Goal: Book appointment/travel/reservation

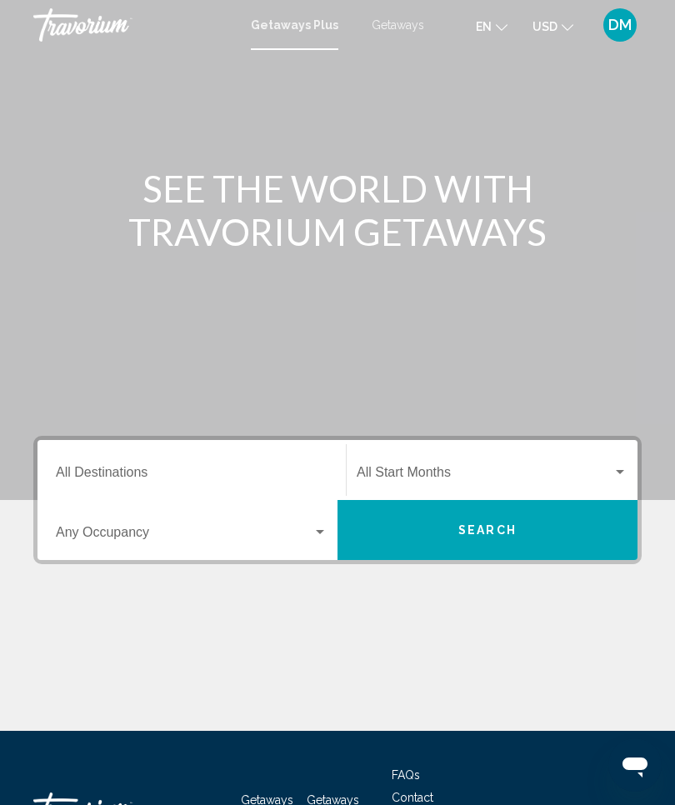
click at [138, 457] on div "Destination All Destinations" at bounding box center [192, 470] width 272 height 52
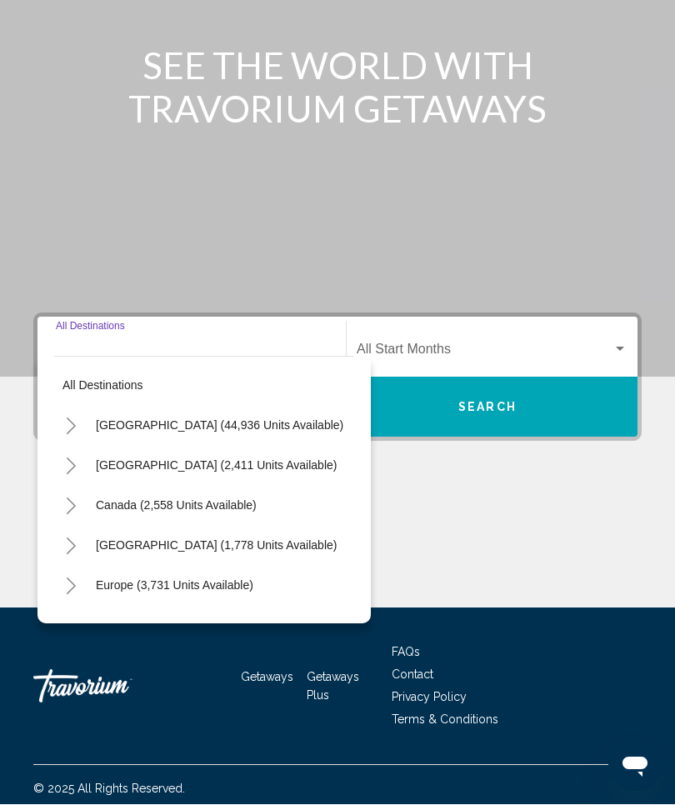
scroll to position [130, 0]
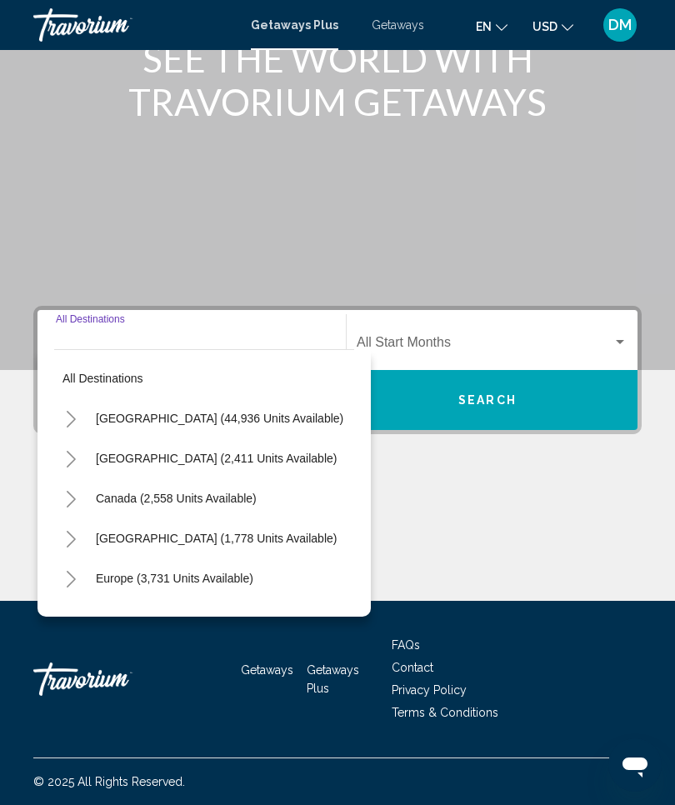
click at [492, 407] on span "Search" at bounding box center [487, 400] width 58 height 13
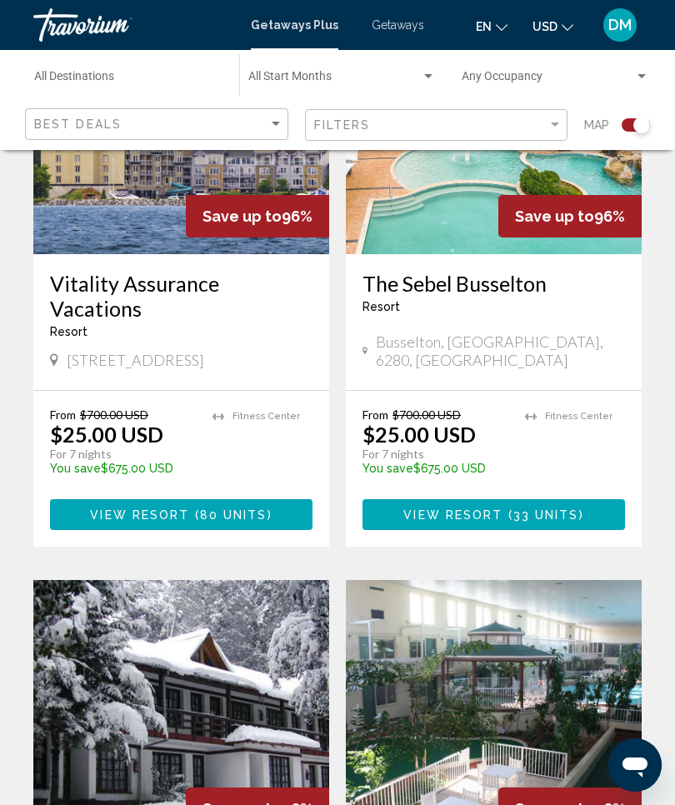
scroll to position [589, 0]
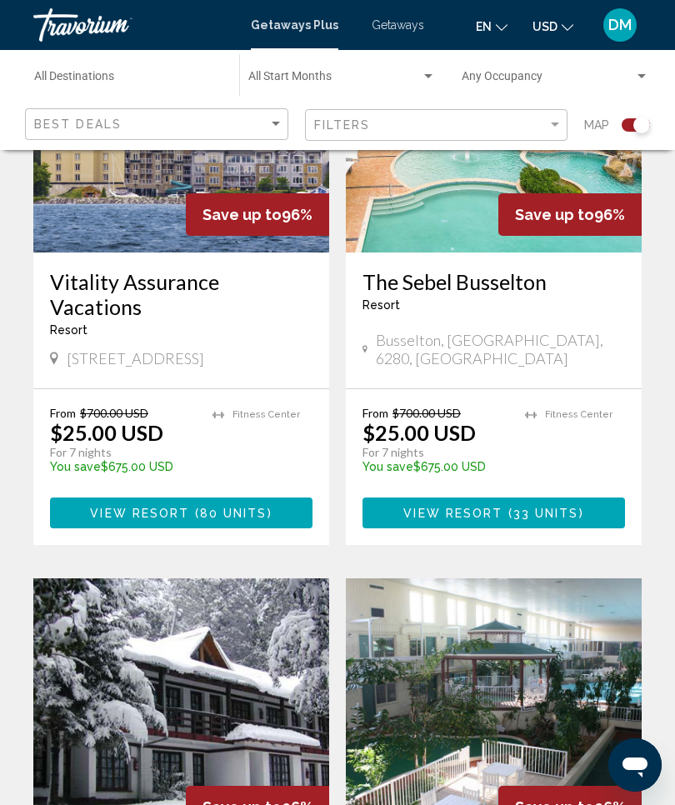
click at [402, 28] on span "Getaways" at bounding box center [398, 24] width 52 height 13
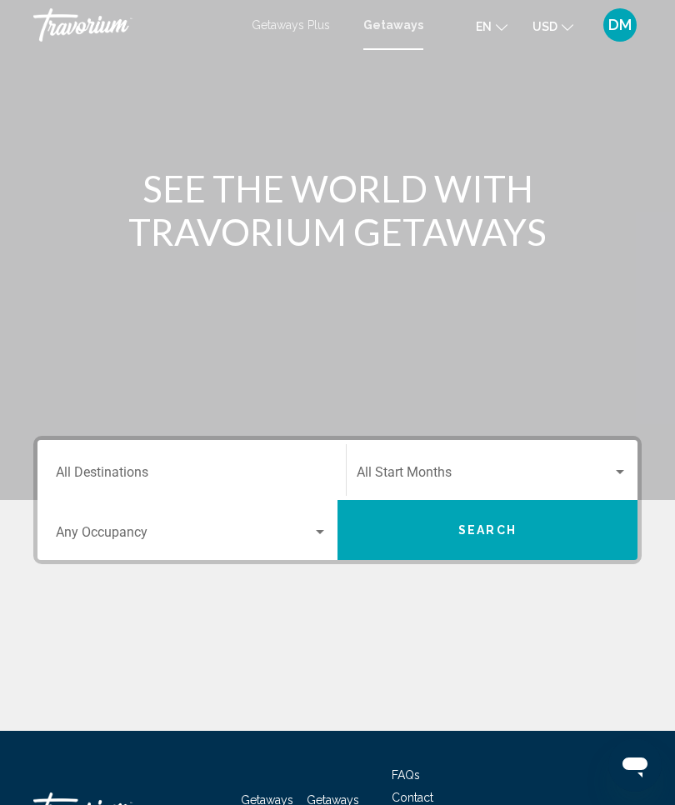
click at [127, 475] on input "Destination All Destinations" at bounding box center [192, 475] width 272 height 15
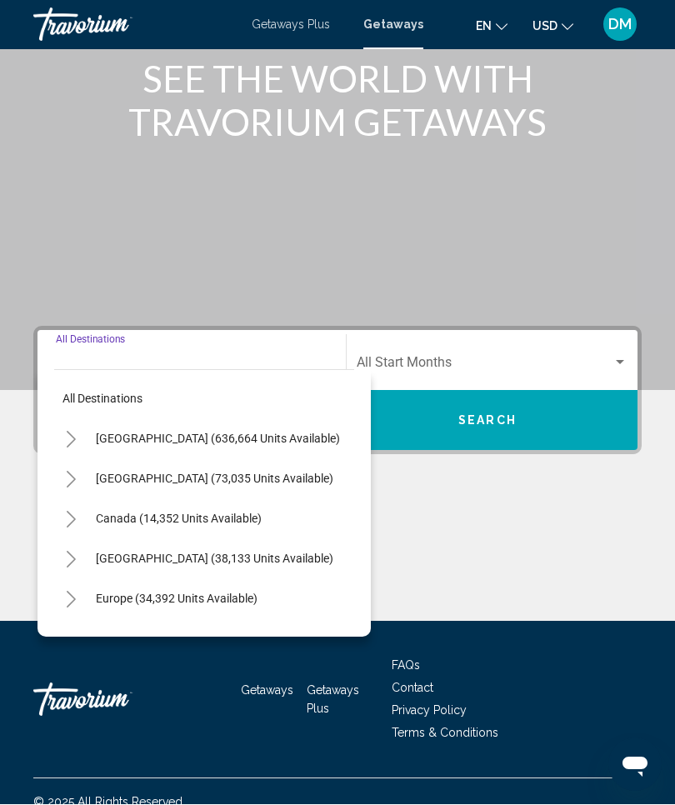
scroll to position [130, 0]
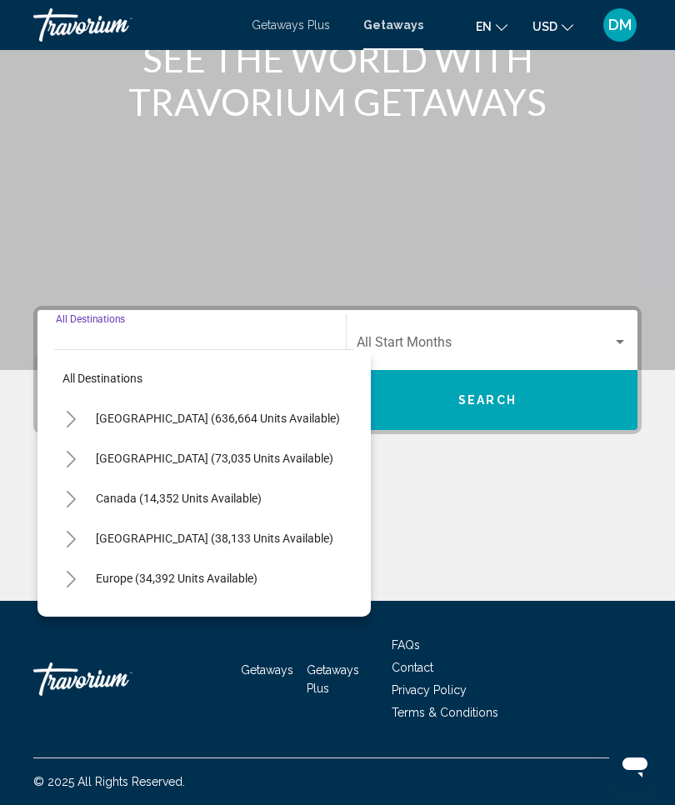
click at [527, 391] on button "Search" at bounding box center [487, 400] width 300 height 60
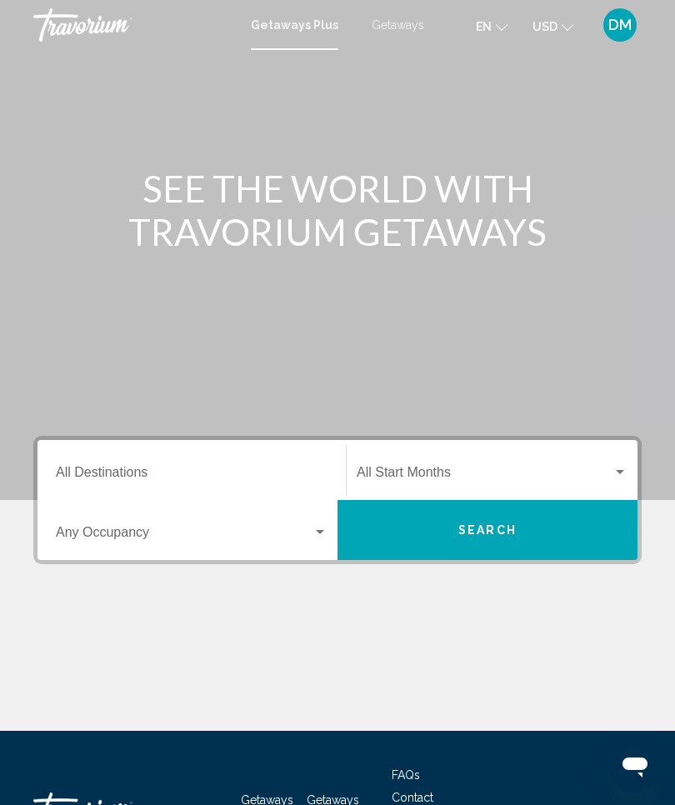
click at [396, 31] on span "Getaways" at bounding box center [398, 24] width 52 height 13
click at [520, 524] on button "Search" at bounding box center [487, 530] width 300 height 60
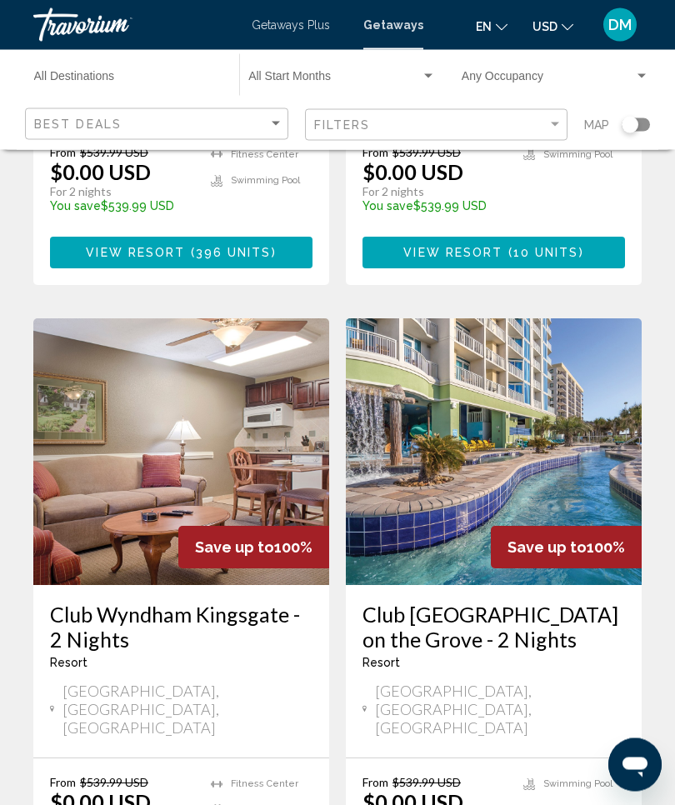
scroll to position [3192, 0]
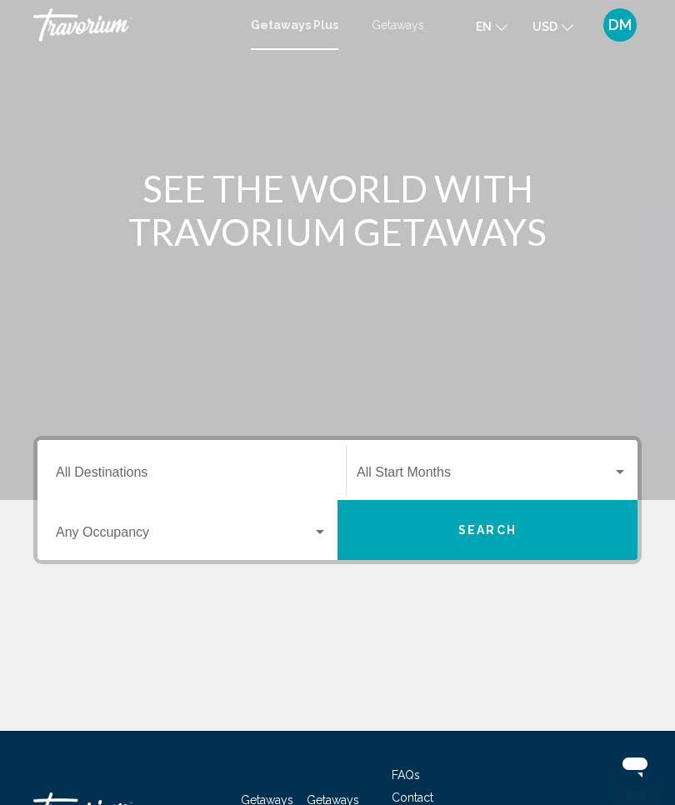
click at [611, 469] on span "Search widget" at bounding box center [485, 475] width 256 height 15
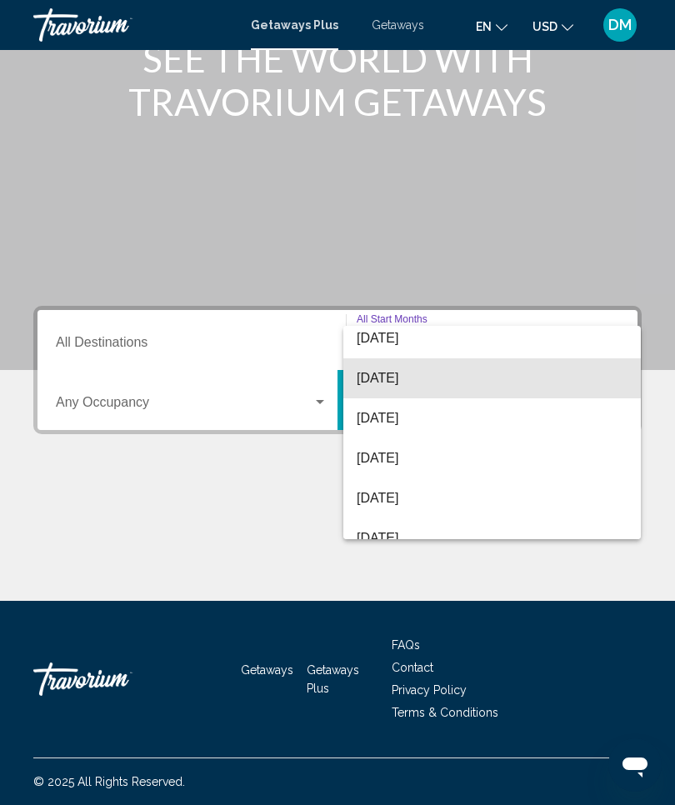
scroll to position [132, 0]
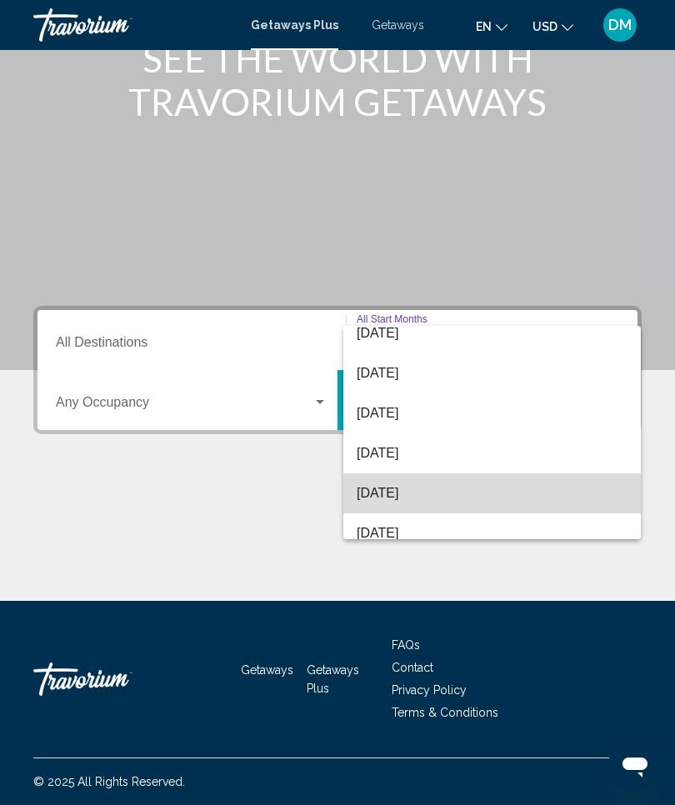
click at [421, 495] on span "[DATE]" at bounding box center [492, 493] width 271 height 40
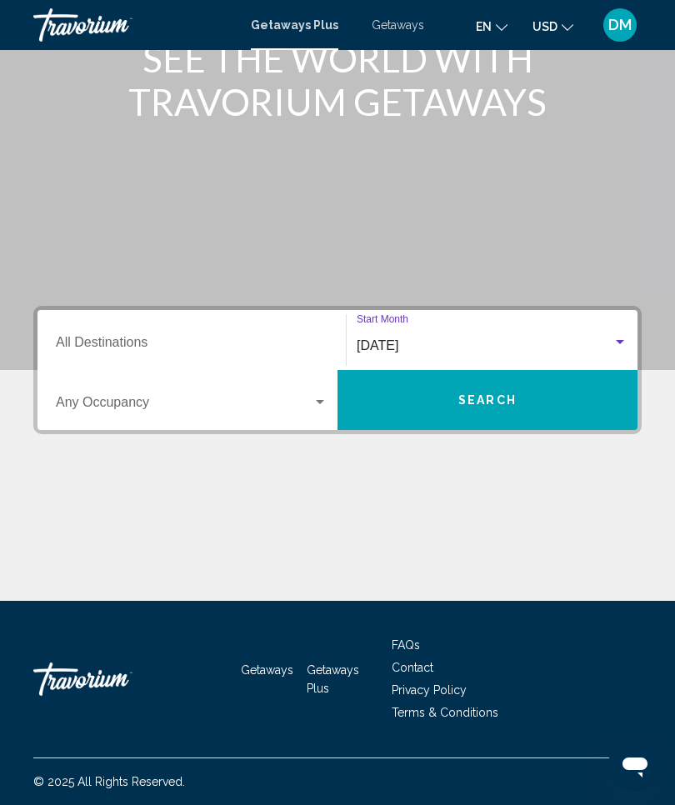
click at [186, 345] on input "Destination All Destinations" at bounding box center [192, 345] width 272 height 15
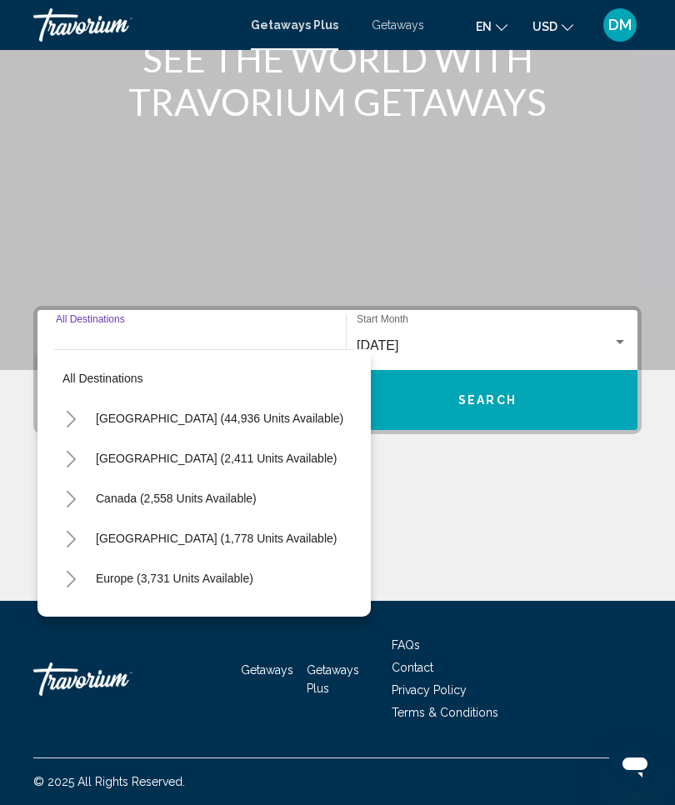
click at [248, 419] on span "[GEOGRAPHIC_DATA] (44,936 units available)" at bounding box center [219, 418] width 247 height 13
type input "**********"
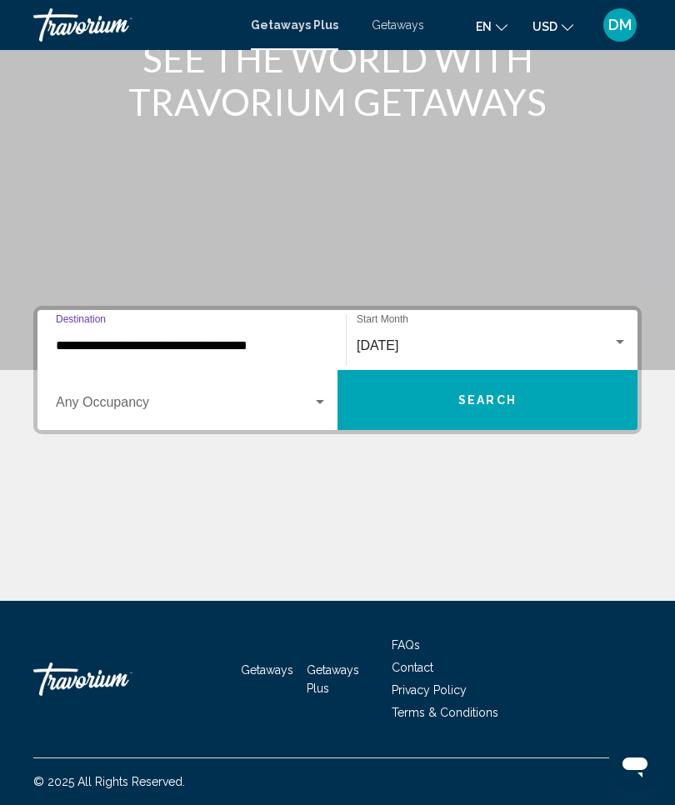
click at [521, 403] on button "Search" at bounding box center [487, 400] width 300 height 60
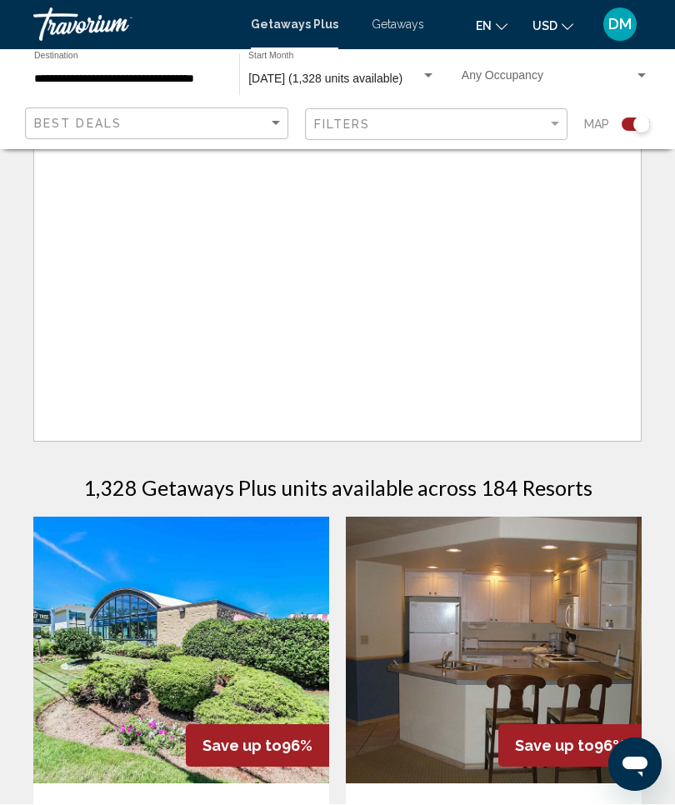
scroll to position [58, 0]
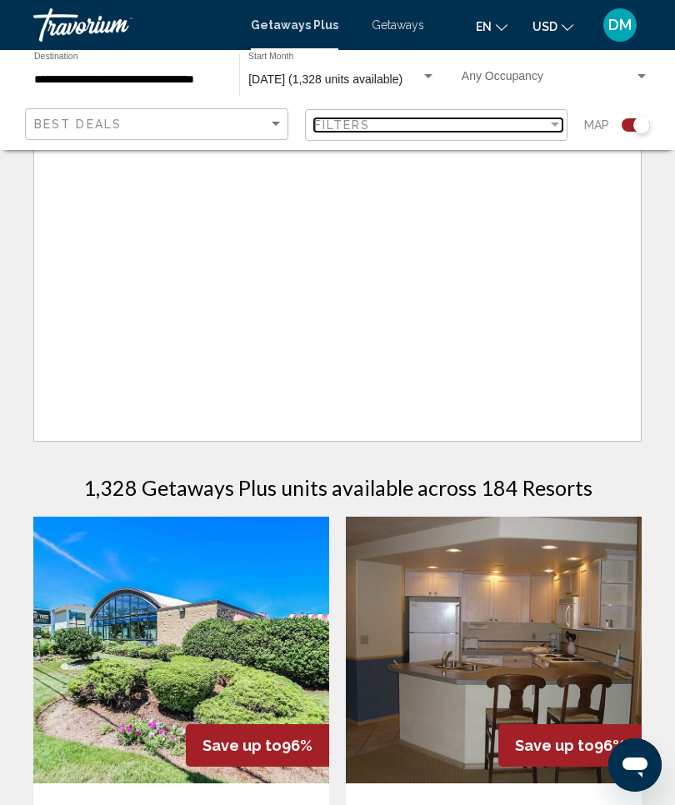
click at [547, 121] on div "Filter" at bounding box center [554, 124] width 15 height 13
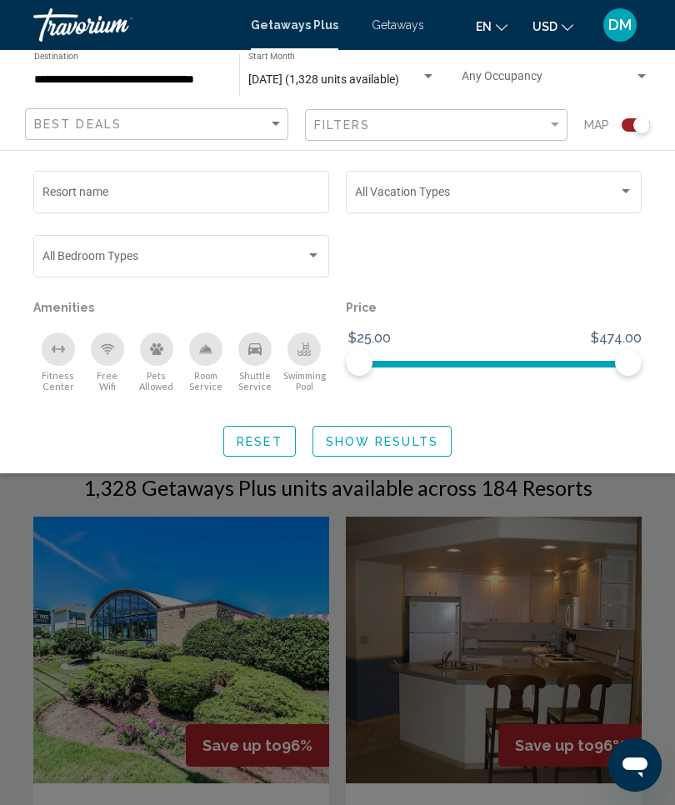
click at [72, 352] on div "Fitness Center" at bounding box center [58, 348] width 33 height 33
click at [634, 187] on div "Vacation Types All Vacation Types" at bounding box center [494, 190] width 296 height 46
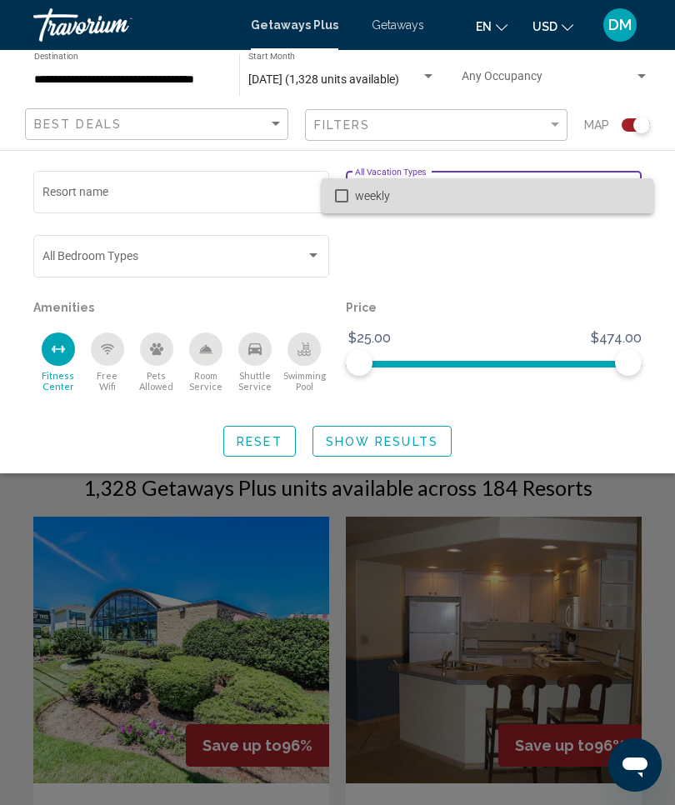
click at [338, 186] on mat-option "weekly" at bounding box center [488, 195] width 332 height 35
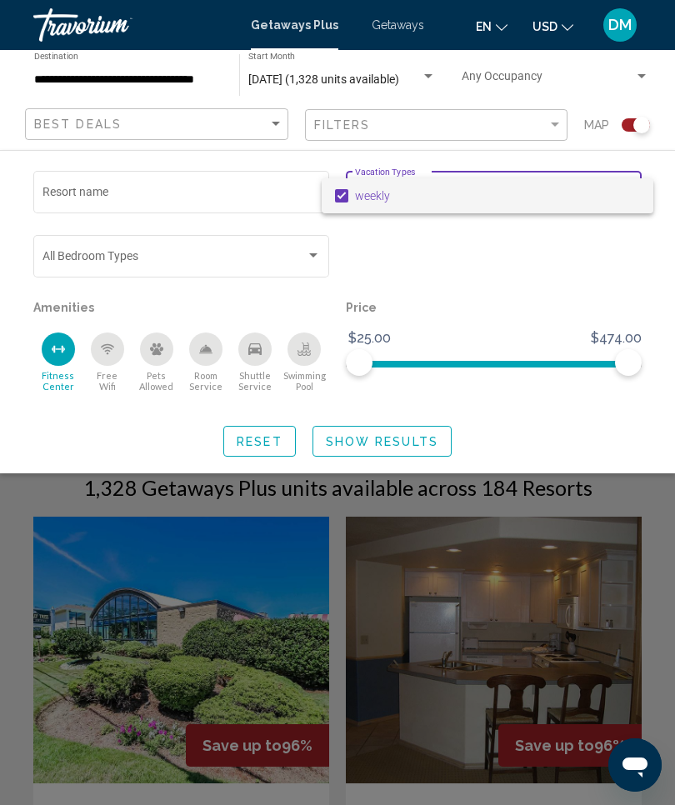
click at [425, 426] on div at bounding box center [337, 402] width 675 height 805
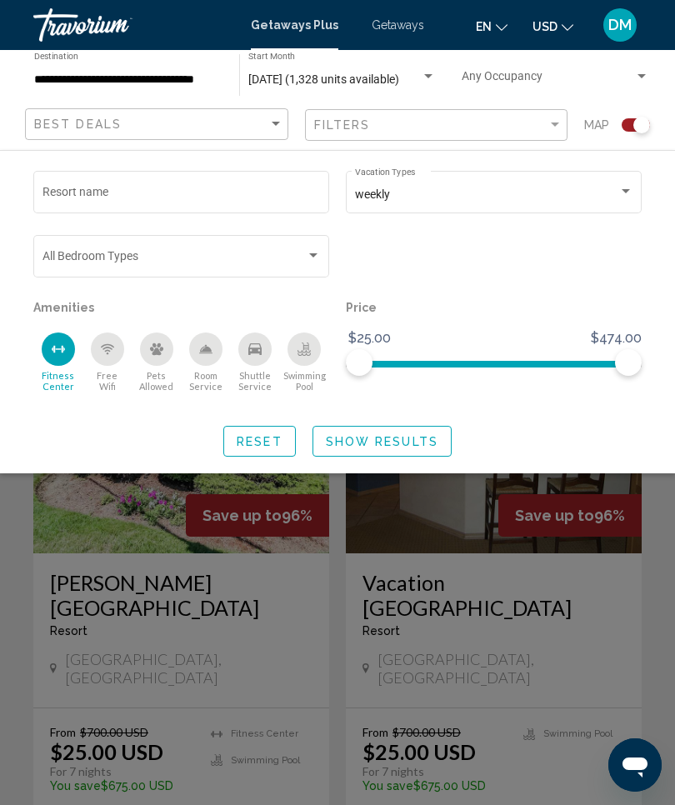
scroll to position [223, 0]
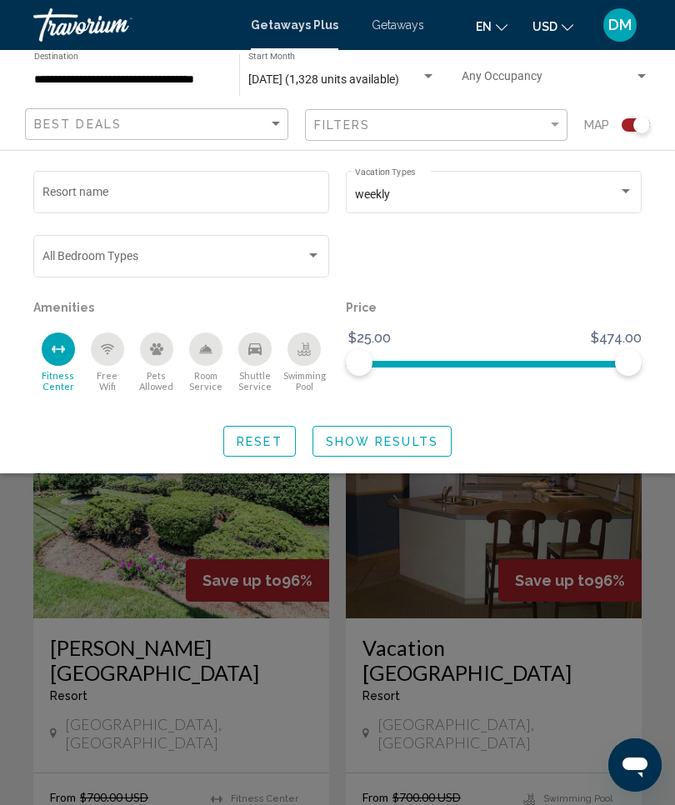
click at [403, 437] on span "Show Results" at bounding box center [382, 441] width 112 height 13
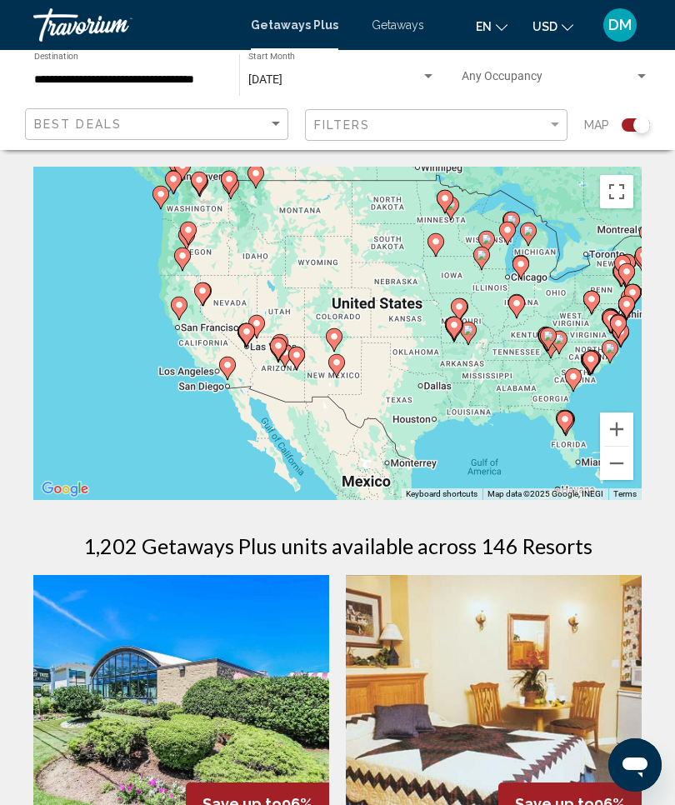
click at [235, 362] on icon "Main content" at bounding box center [227, 368] width 17 height 23
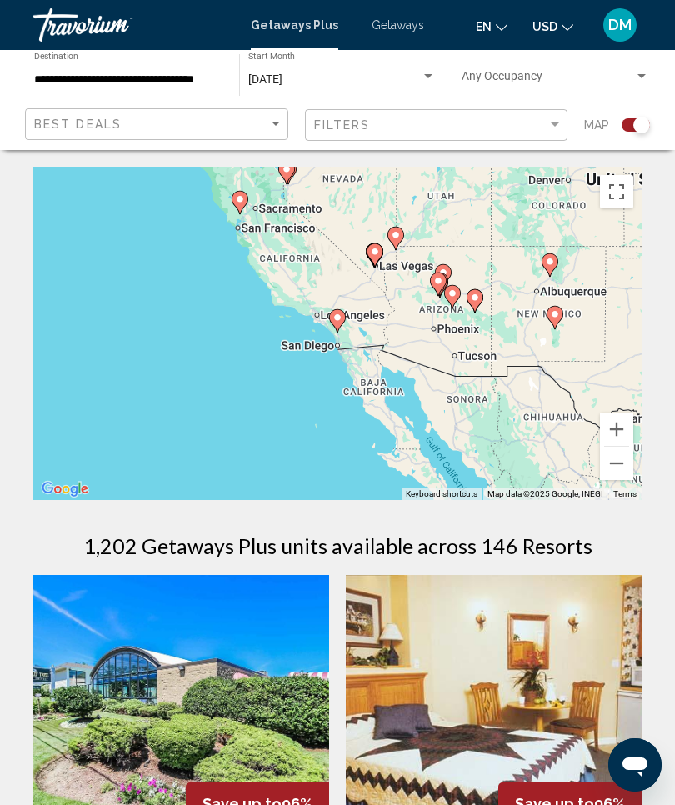
type input "**********"
click at [344, 320] on icon "Main content" at bounding box center [337, 321] width 15 height 22
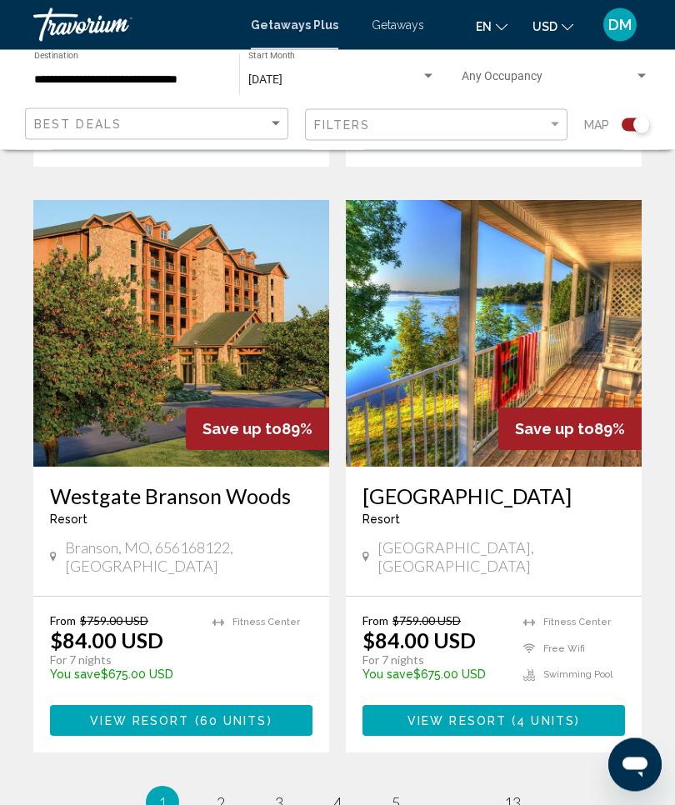
scroll to position [3527, 0]
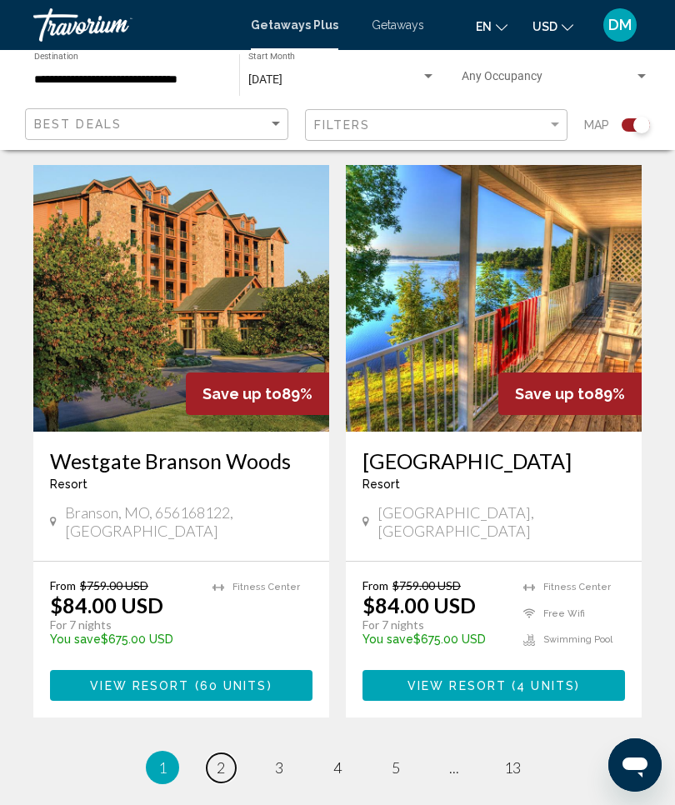
click at [212, 753] on link "page 2" at bounding box center [221, 767] width 29 height 29
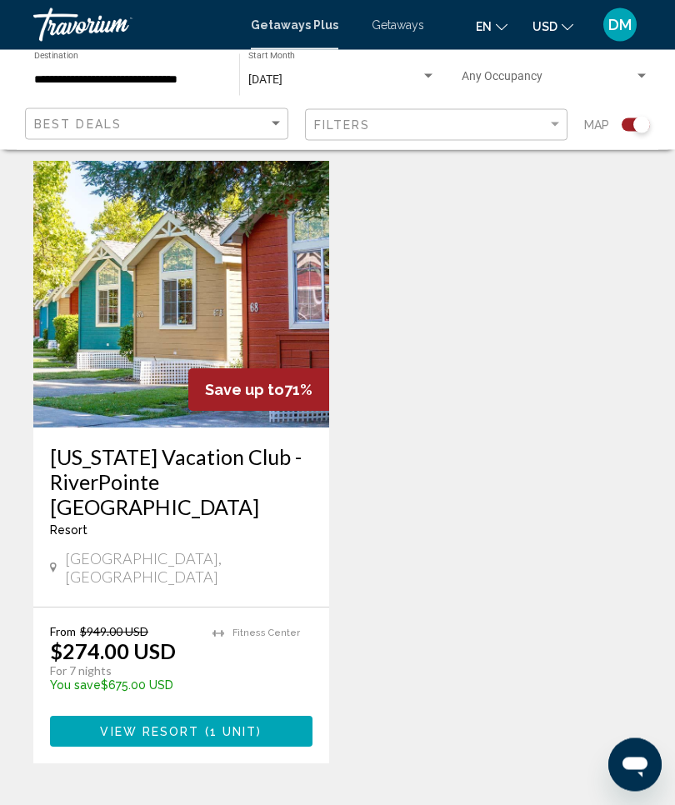
scroll to position [422, 0]
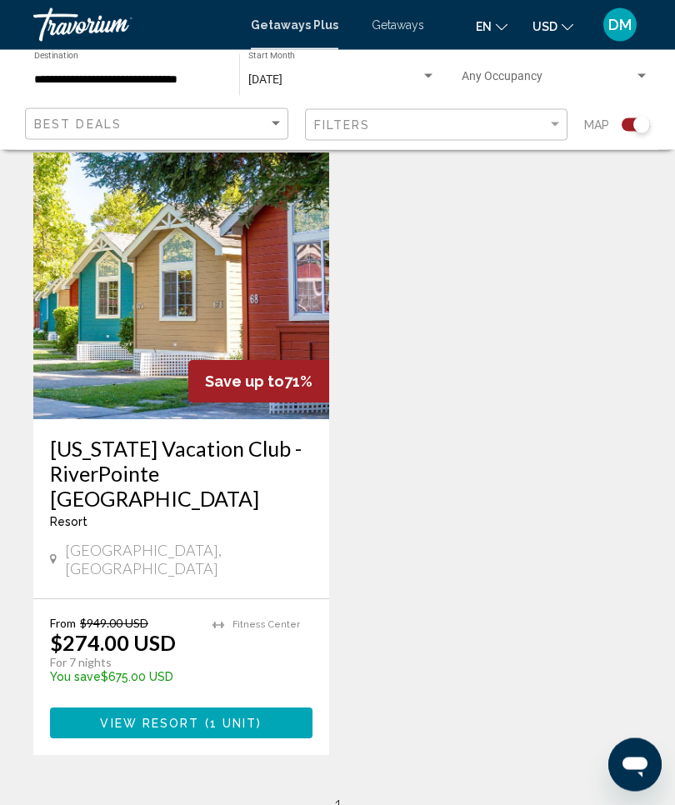
click at [204, 327] on img "Main content" at bounding box center [181, 286] width 296 height 267
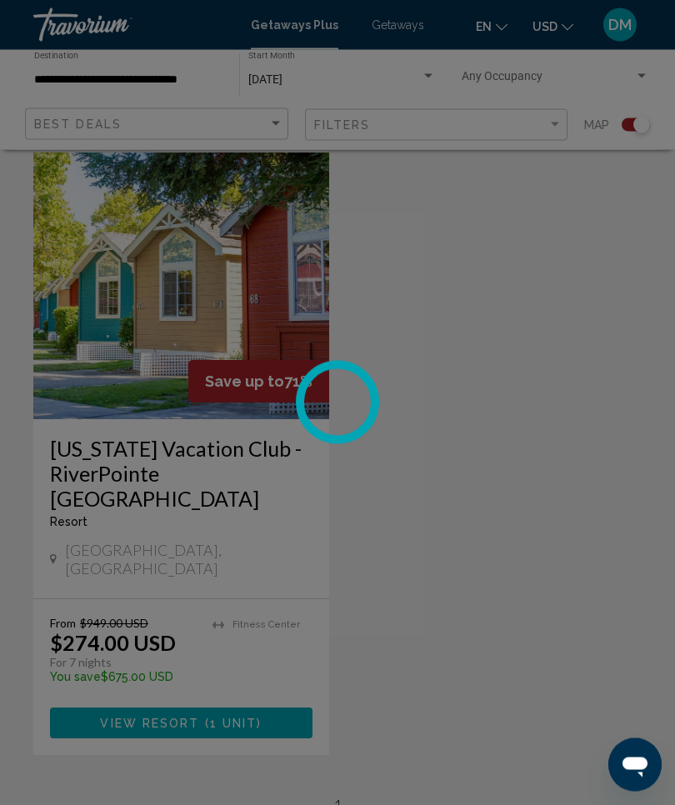
scroll to position [422, 0]
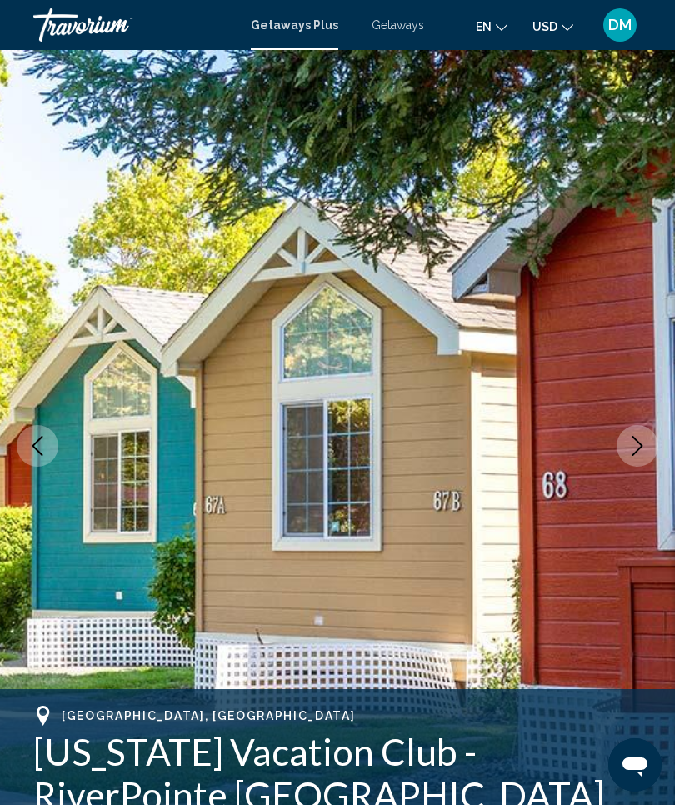
click at [403, 27] on span "Getaways" at bounding box center [398, 24] width 52 height 13
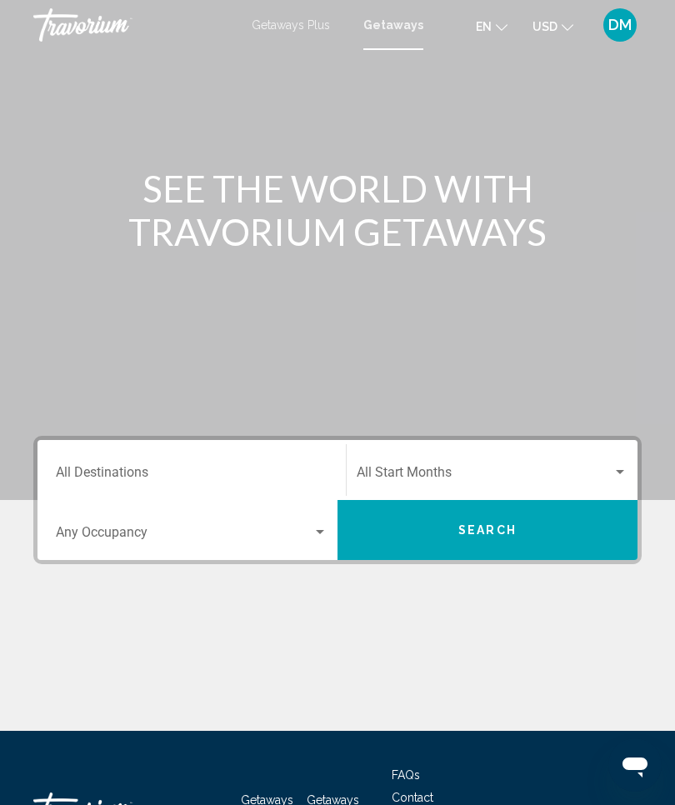
click at [433, 481] on span "Search widget" at bounding box center [485, 475] width 256 height 15
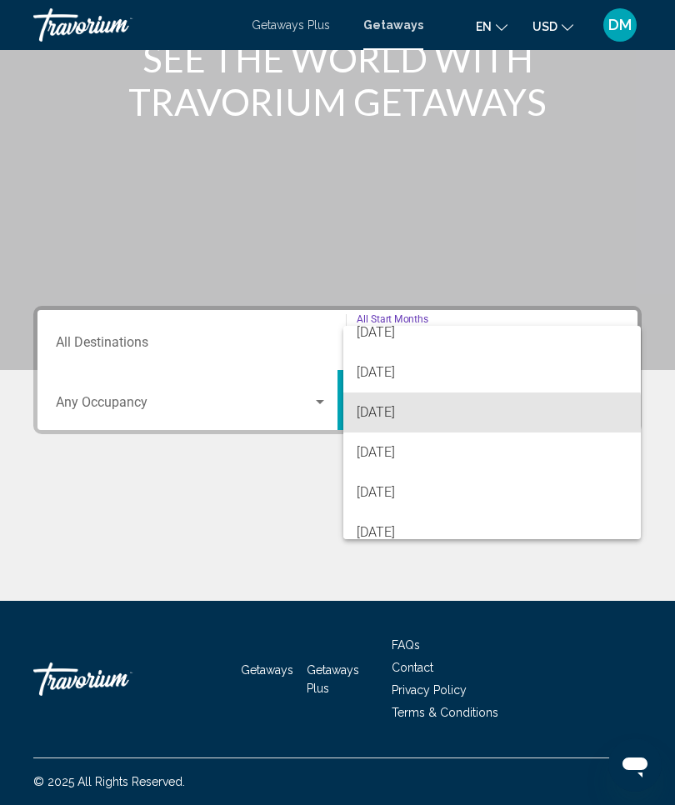
scroll to position [118, 0]
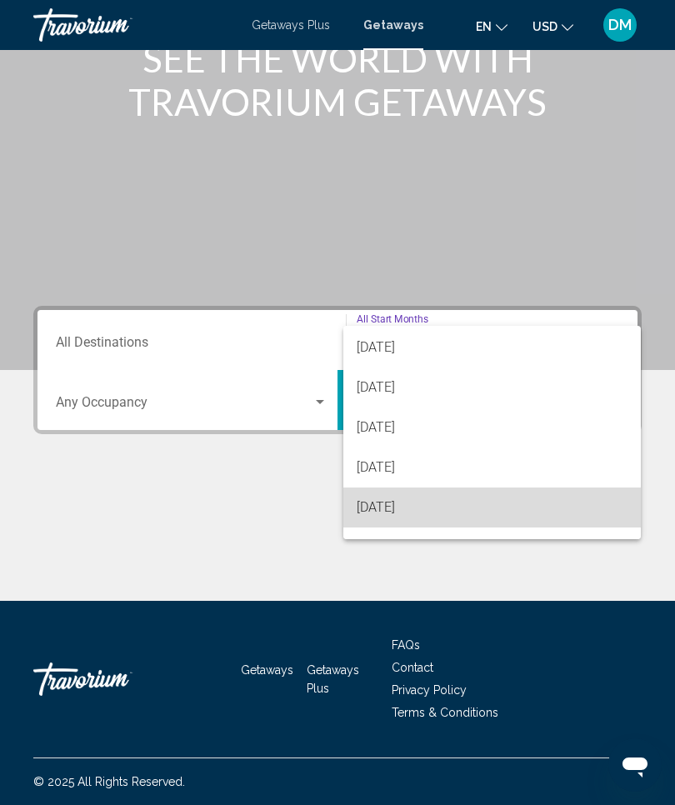
click at [430, 518] on span "[DATE]" at bounding box center [492, 507] width 271 height 40
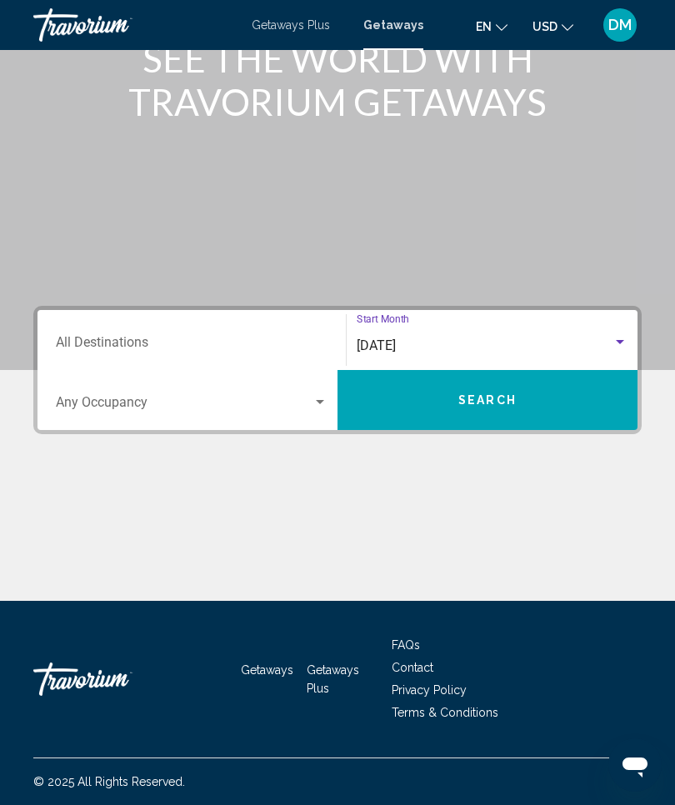
click at [234, 338] on input "Destination All Destinations" at bounding box center [192, 345] width 272 height 15
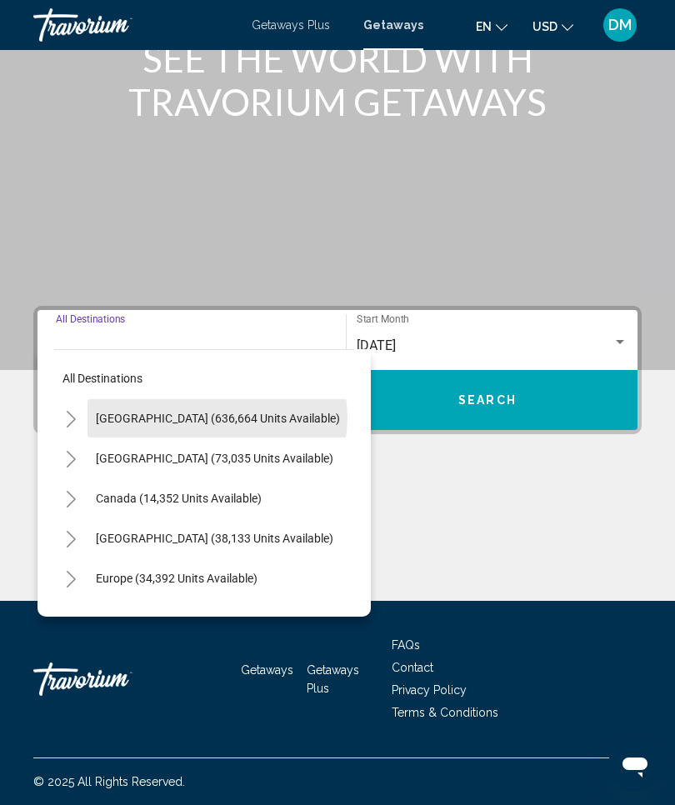
click at [217, 417] on span "[GEOGRAPHIC_DATA] (636,664 units available)" at bounding box center [218, 418] width 244 height 13
type input "**********"
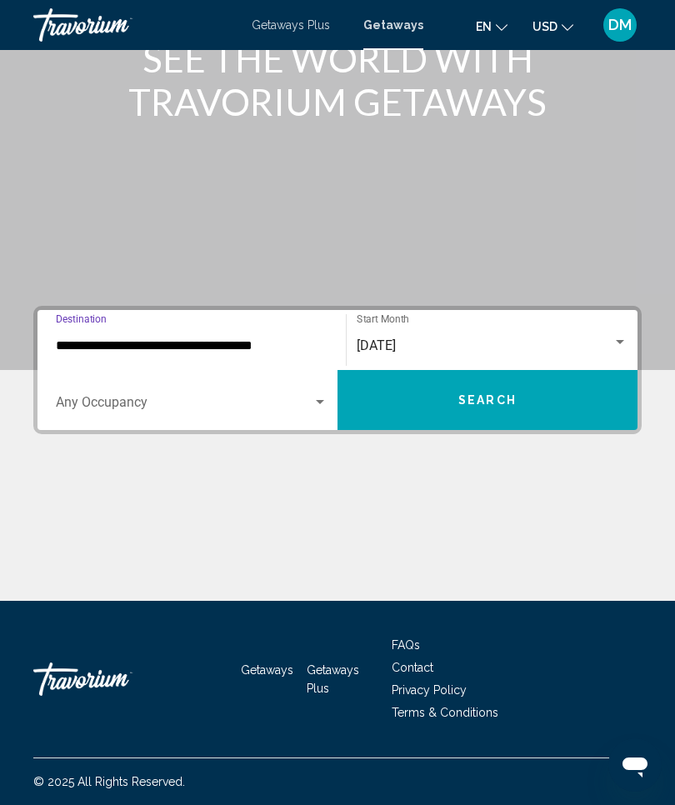
click at [559, 407] on button "Search" at bounding box center [487, 400] width 300 height 60
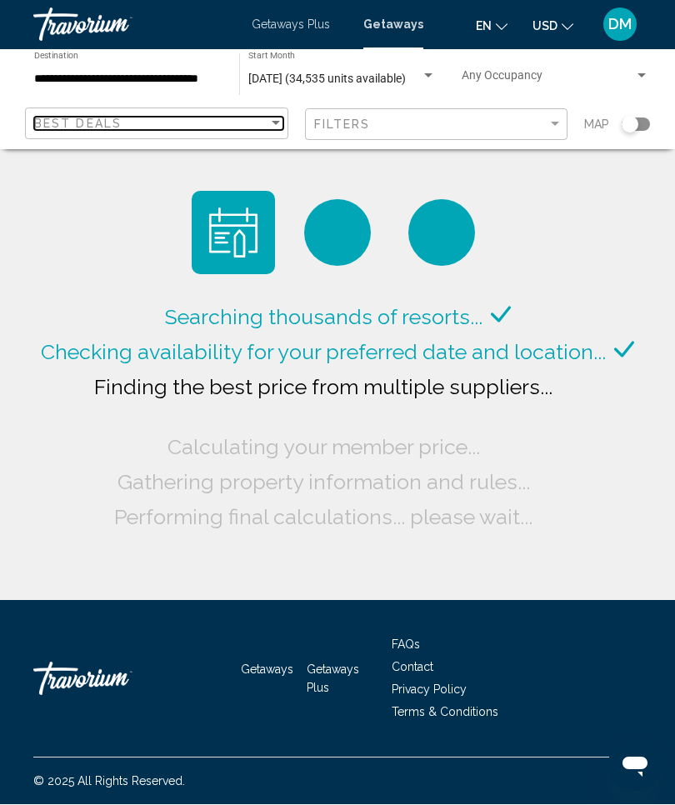
click at [258, 127] on div "Best Deals" at bounding box center [151, 123] width 234 height 13
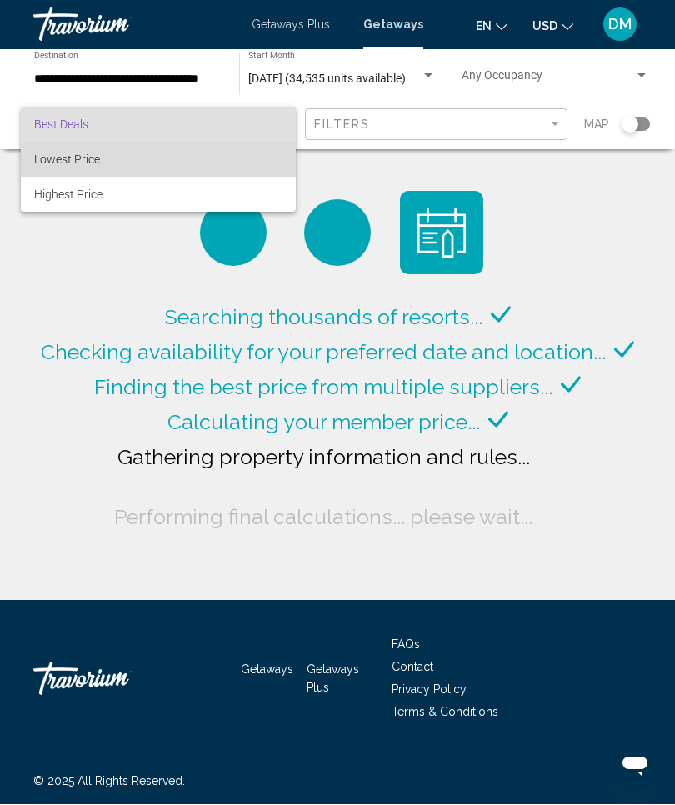
click at [101, 158] on span "Lowest Price" at bounding box center [158, 159] width 248 height 35
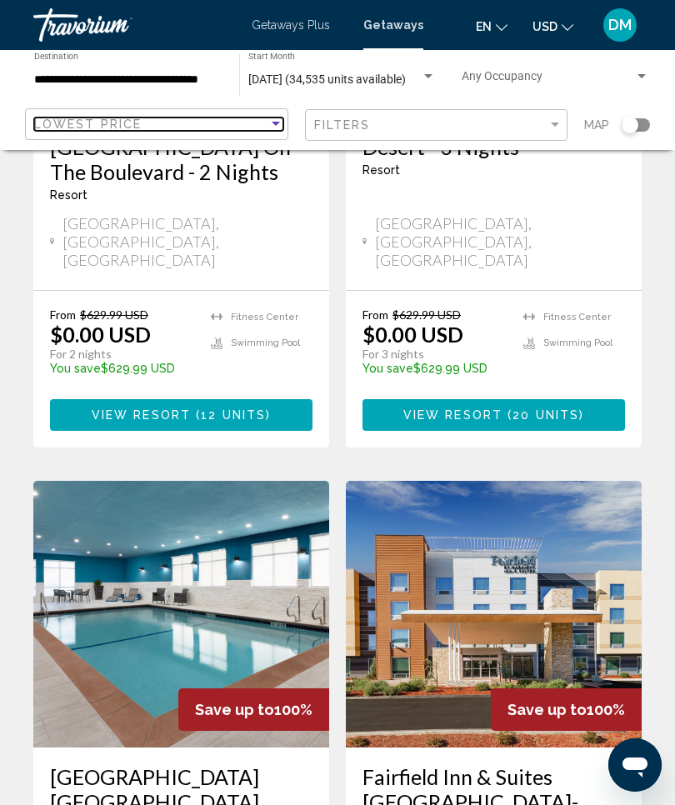
scroll to position [3128, 0]
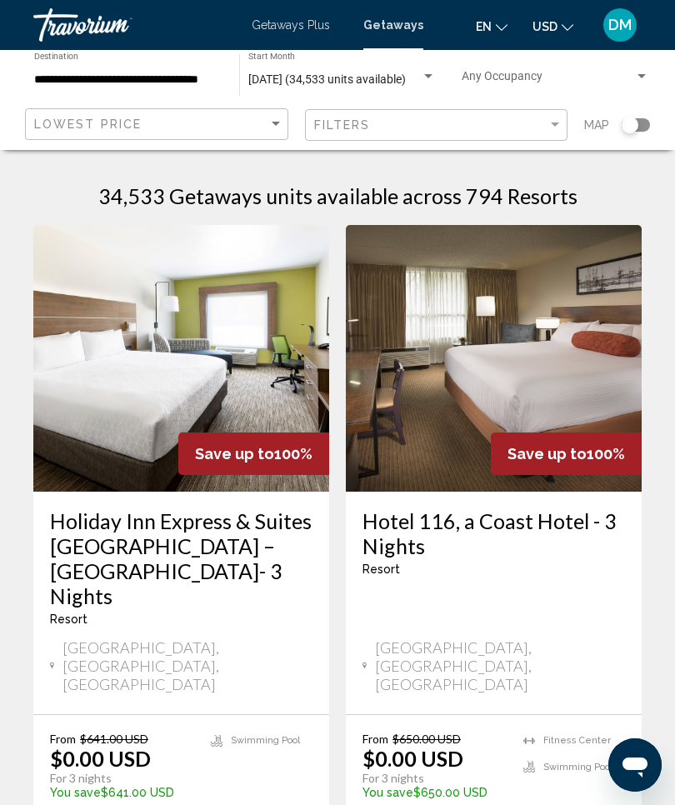
click at [423, 71] on div "Search widget" at bounding box center [428, 76] width 15 height 13
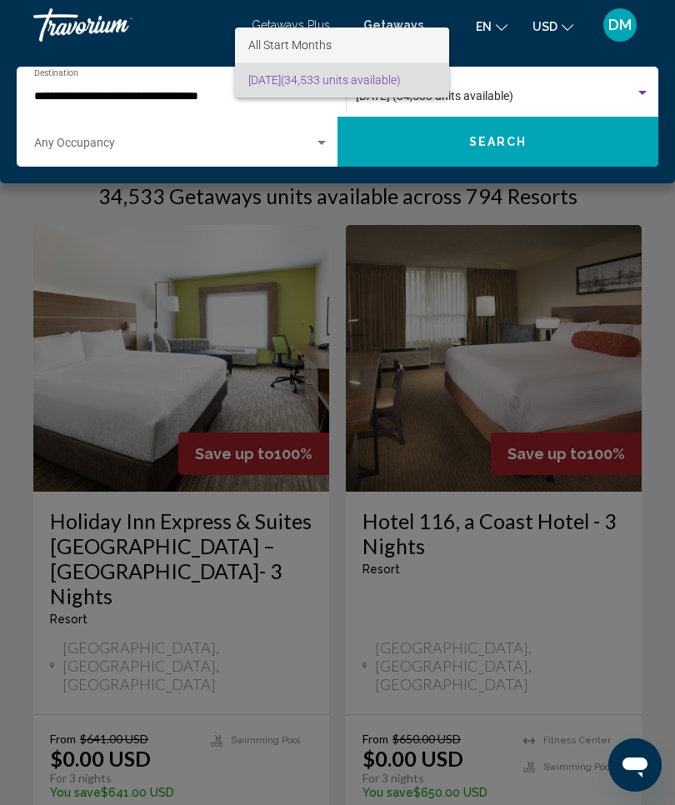
click at [317, 42] on span "All Start Months" at bounding box center [289, 44] width 83 height 13
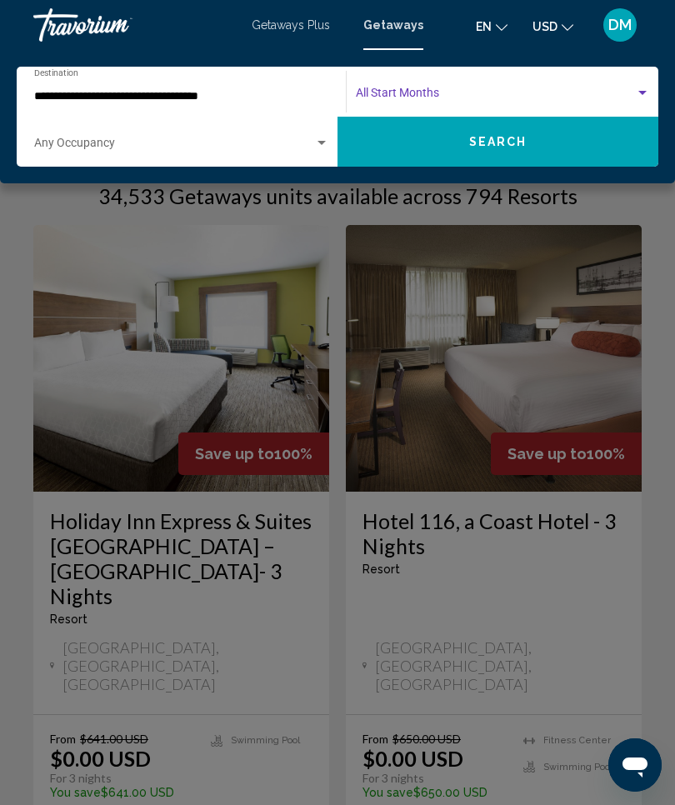
click at [642, 89] on div "Search widget" at bounding box center [642, 93] width 15 height 13
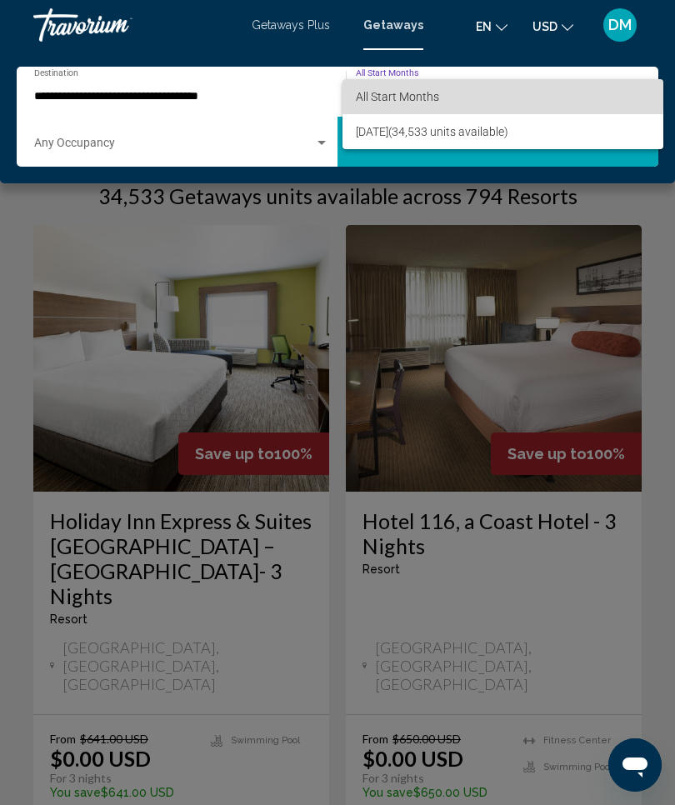
click at [419, 88] on span "All Start Months" at bounding box center [503, 96] width 294 height 35
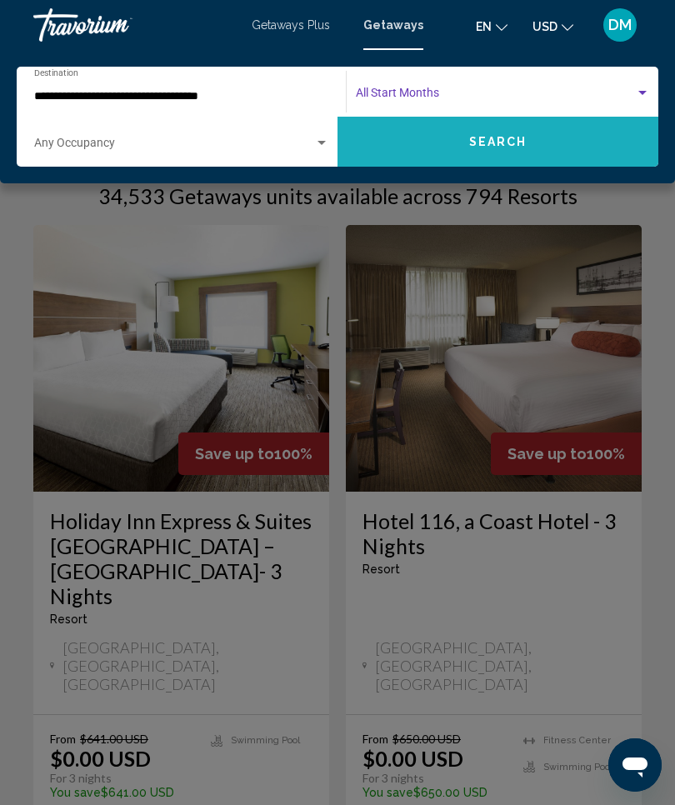
click at [532, 141] on button "Search" at bounding box center [497, 142] width 321 height 50
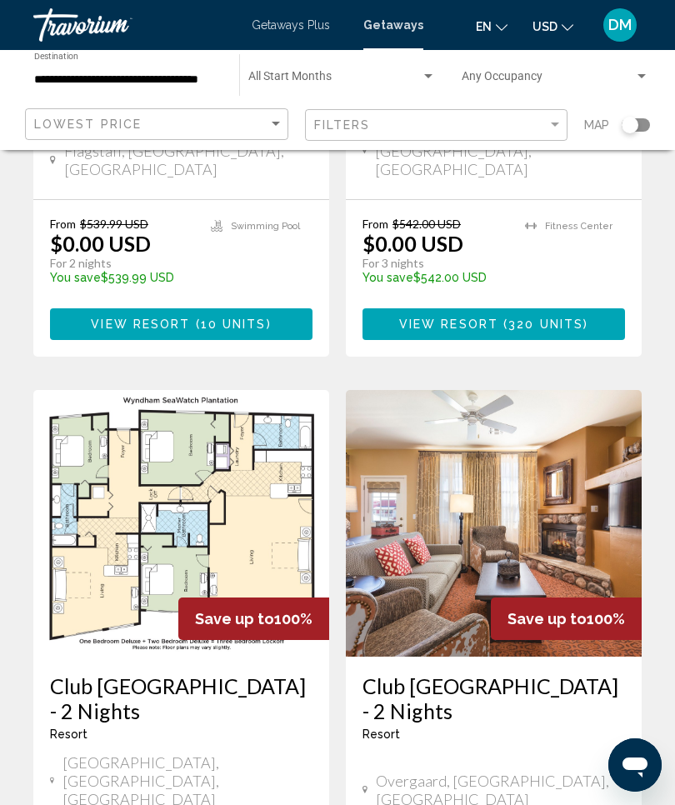
scroll to position [3192, 0]
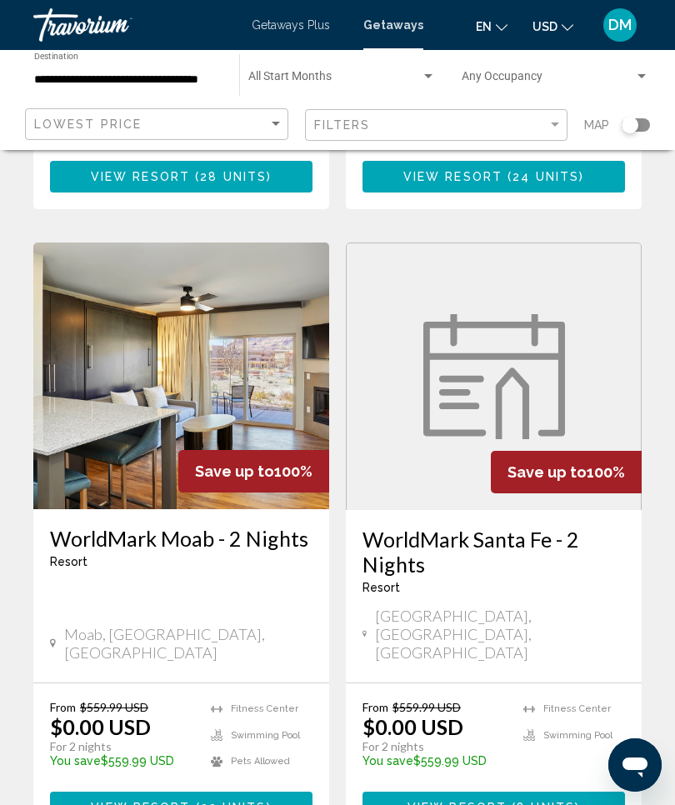
scroll to position [3192, 0]
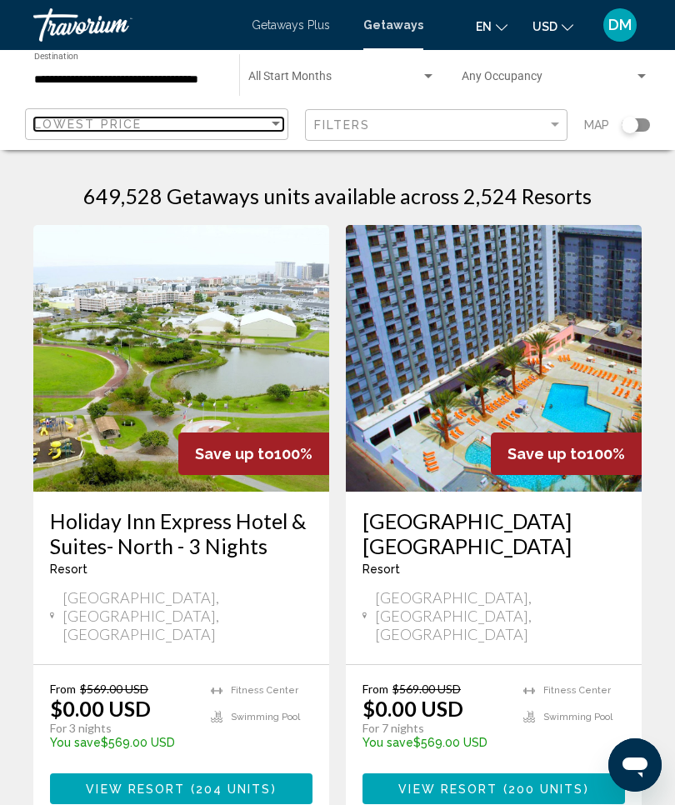
click at [260, 131] on div "Lowest Price" at bounding box center [151, 123] width 234 height 13
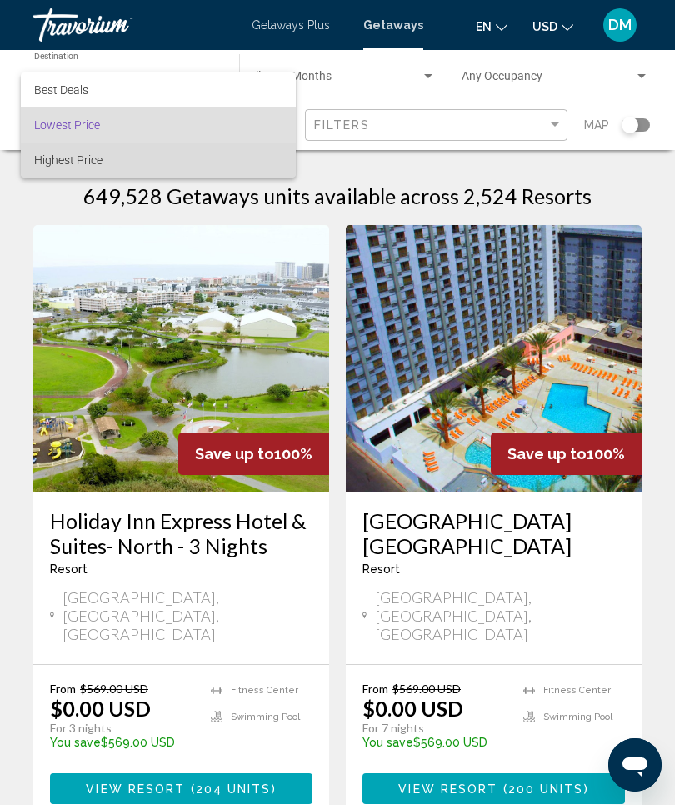
click at [121, 152] on span "Highest Price" at bounding box center [158, 159] width 248 height 35
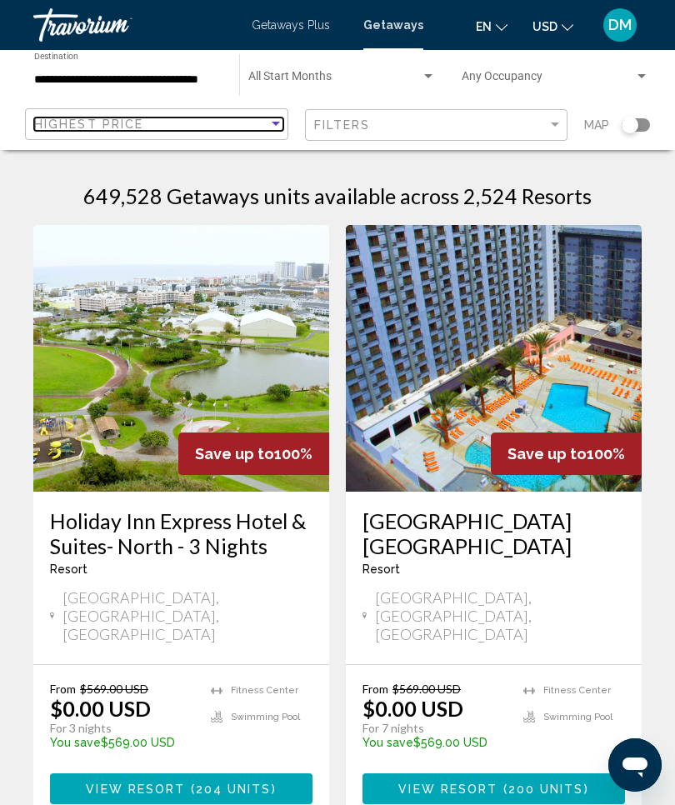
click at [254, 130] on div "Highest Price" at bounding box center [151, 123] width 234 height 13
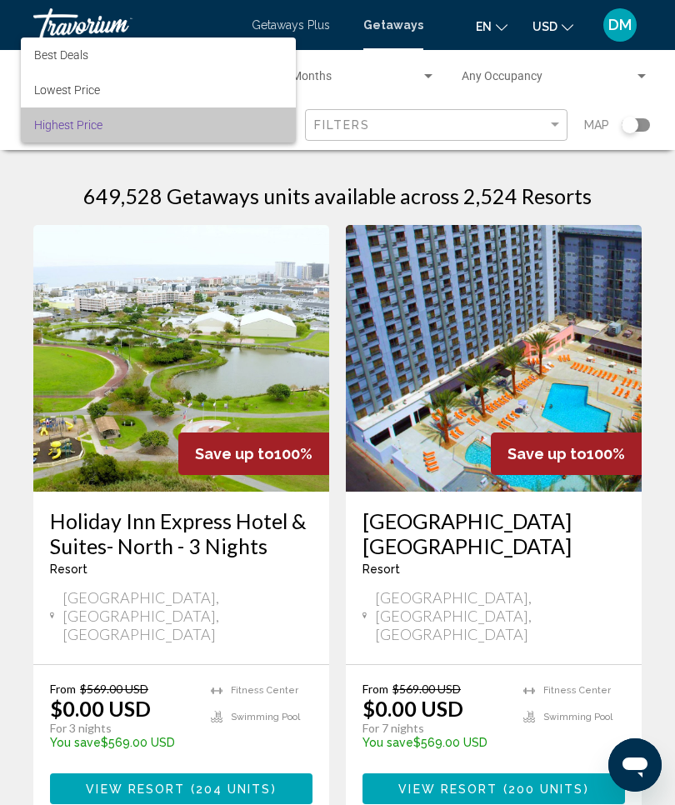
click at [80, 130] on span "Highest Price" at bounding box center [68, 124] width 68 height 13
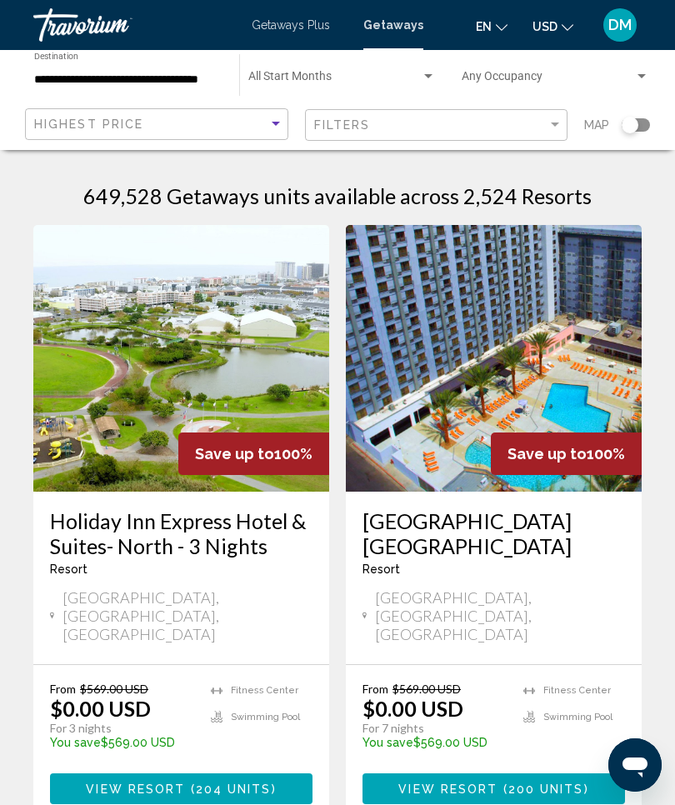
click at [425, 72] on div "Search widget" at bounding box center [428, 76] width 15 height 13
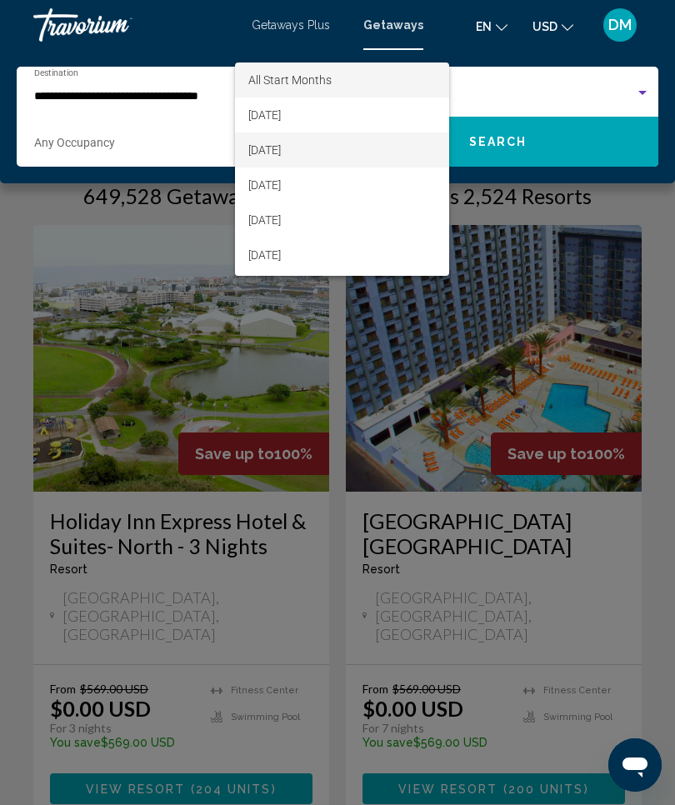
click at [311, 145] on span "[DATE]" at bounding box center [341, 149] width 187 height 35
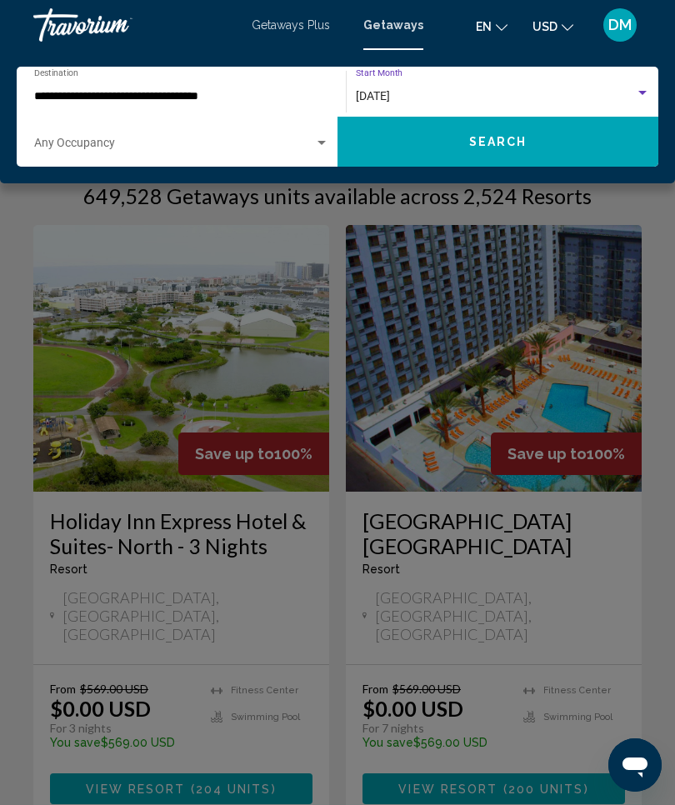
click at [537, 137] on button "Search" at bounding box center [497, 142] width 321 height 50
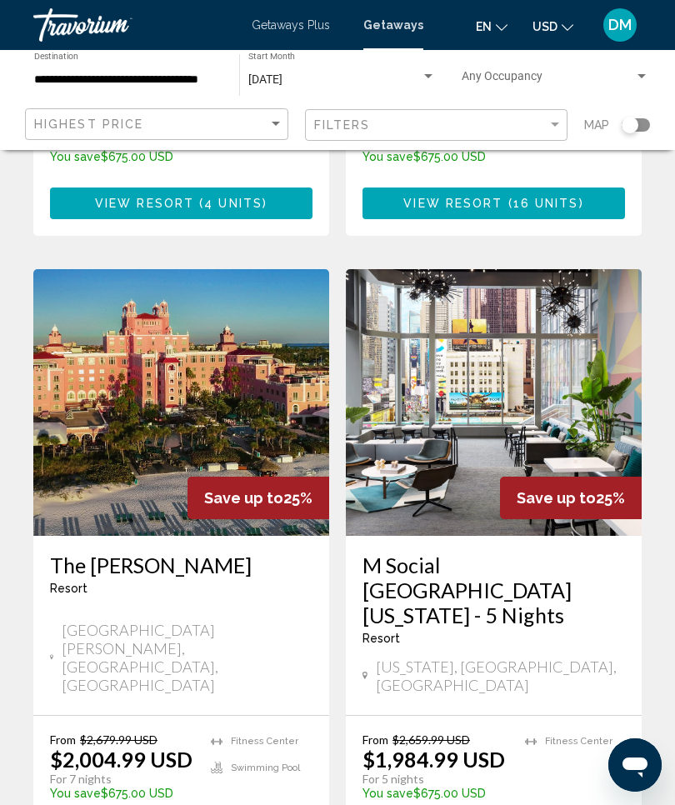
scroll to position [3116, 0]
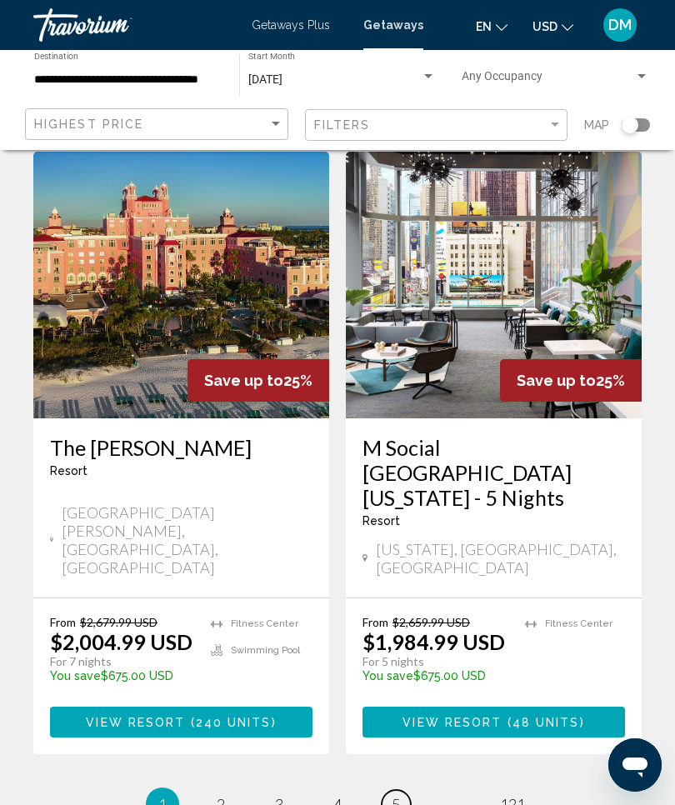
click at [388, 790] on link "page 5" at bounding box center [396, 804] width 29 height 29
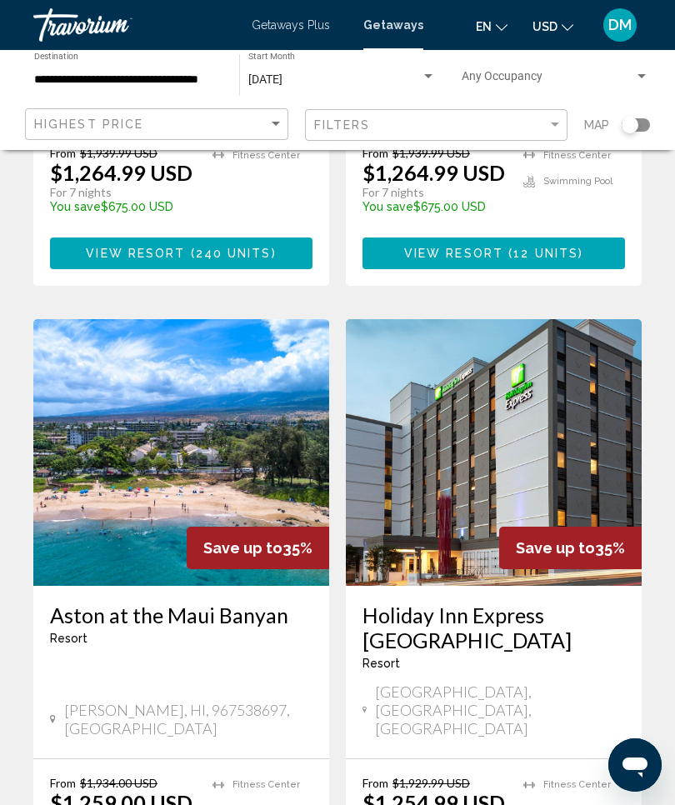
scroll to position [3191, 0]
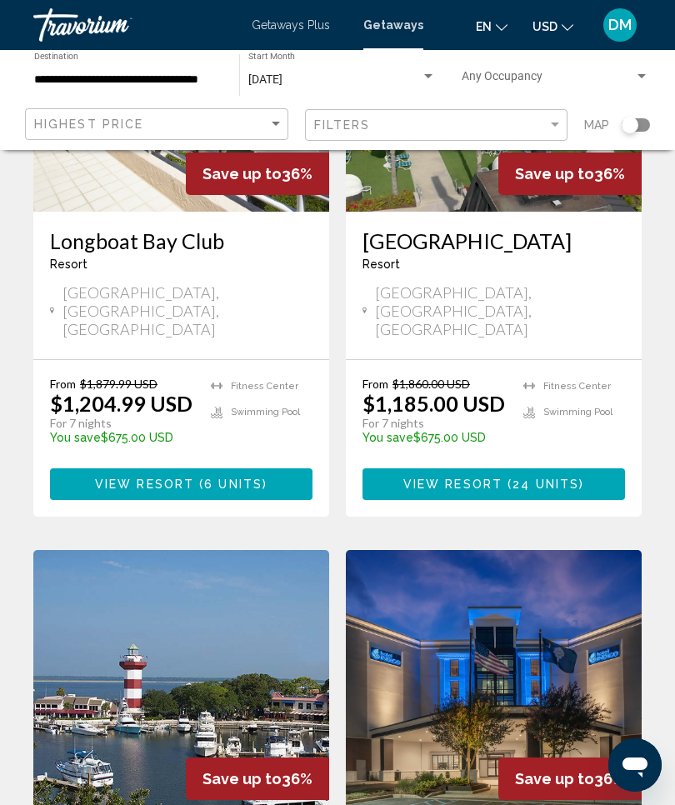
scroll to position [3209, 0]
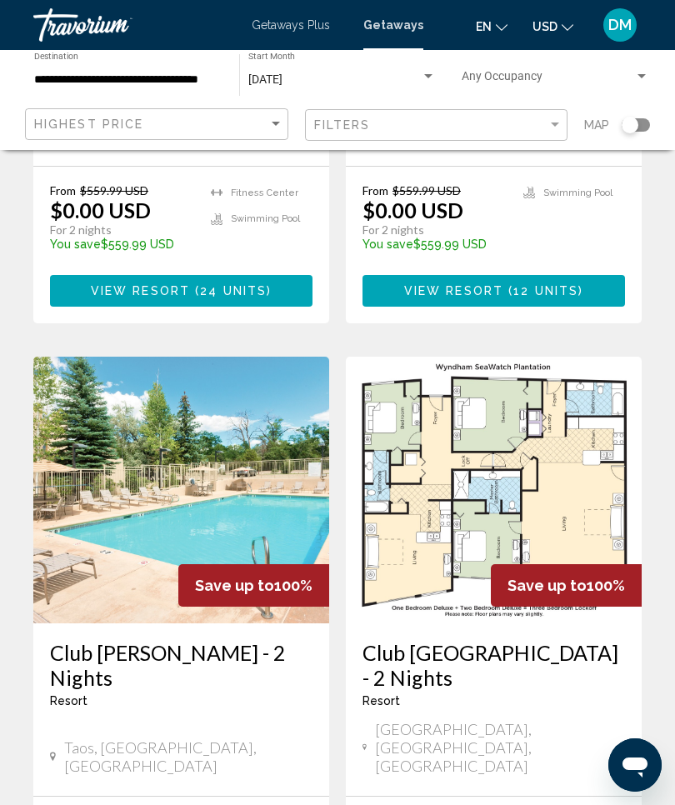
scroll to position [3191, 0]
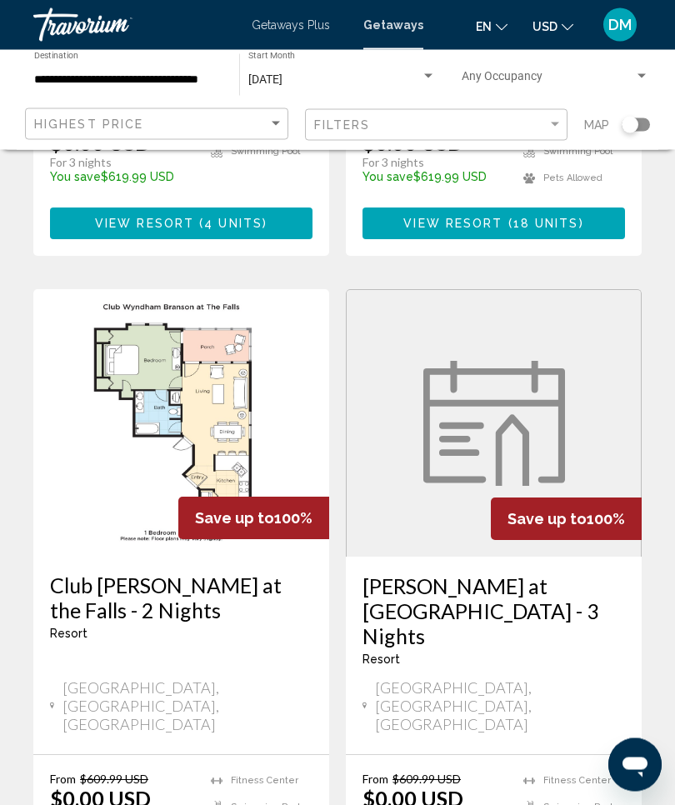
scroll to position [3216, 0]
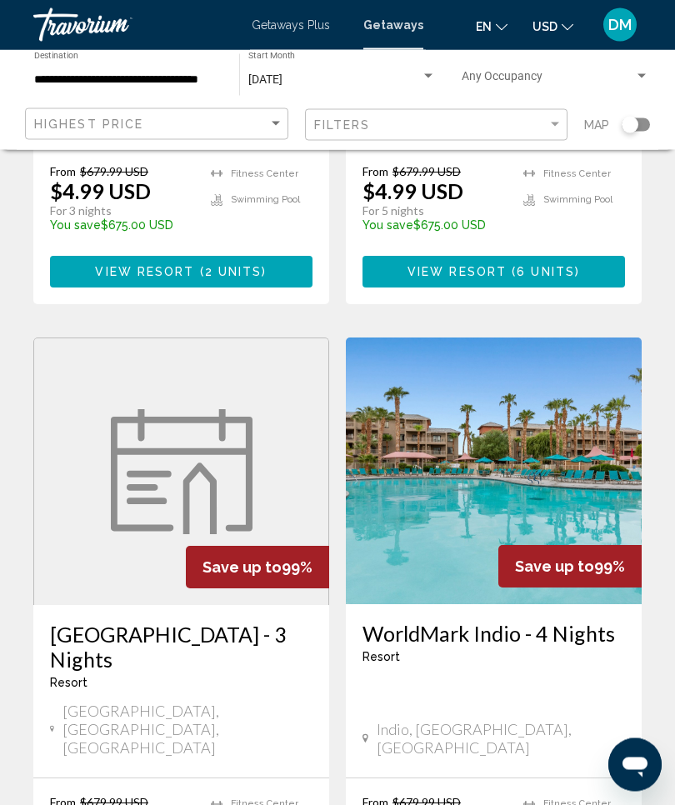
scroll to position [3242, 0]
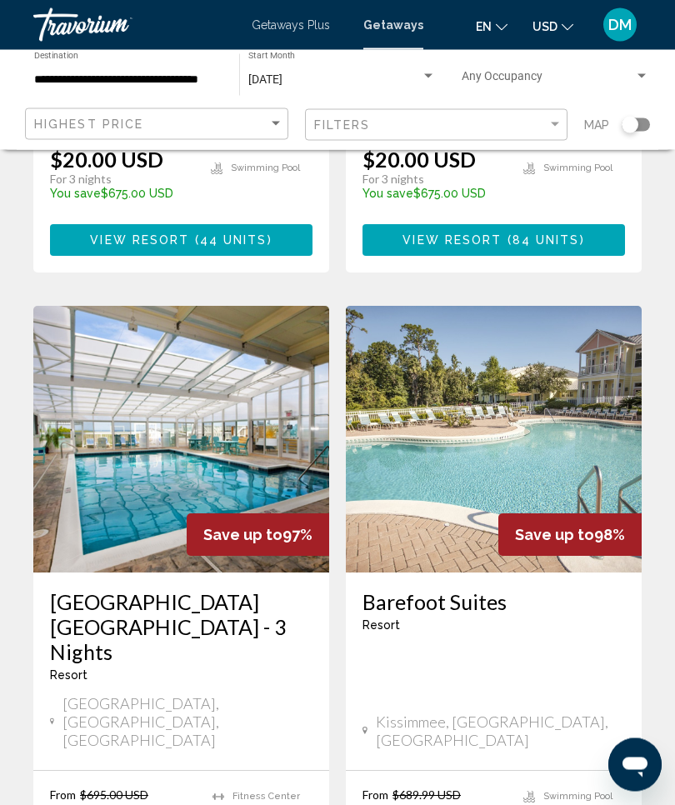
scroll to position [3191, 0]
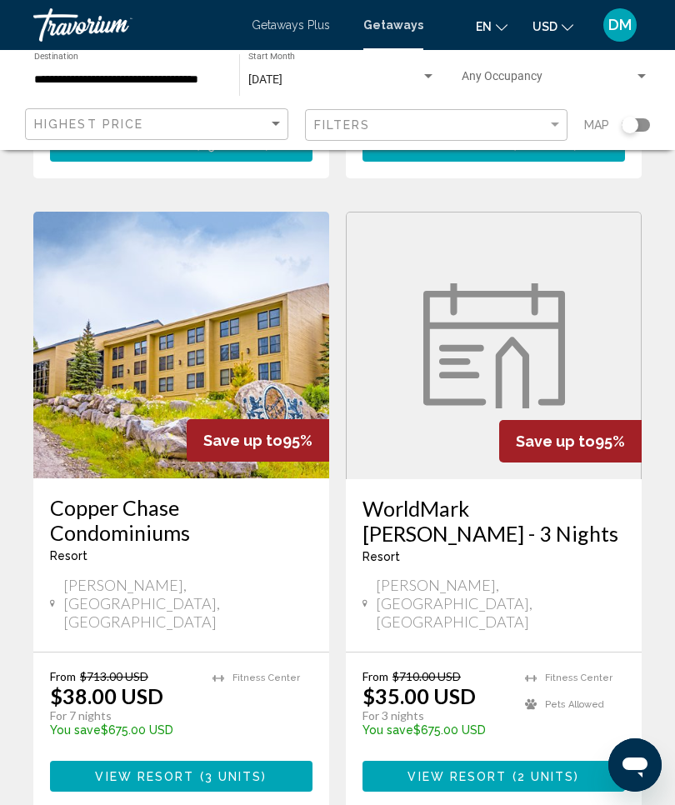
scroll to position [3142, 0]
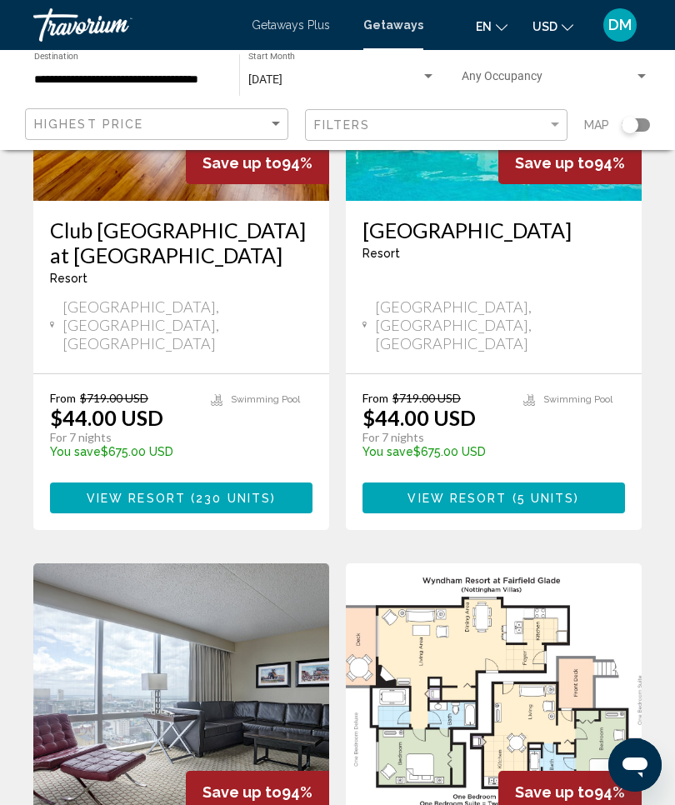
scroll to position [2144, 0]
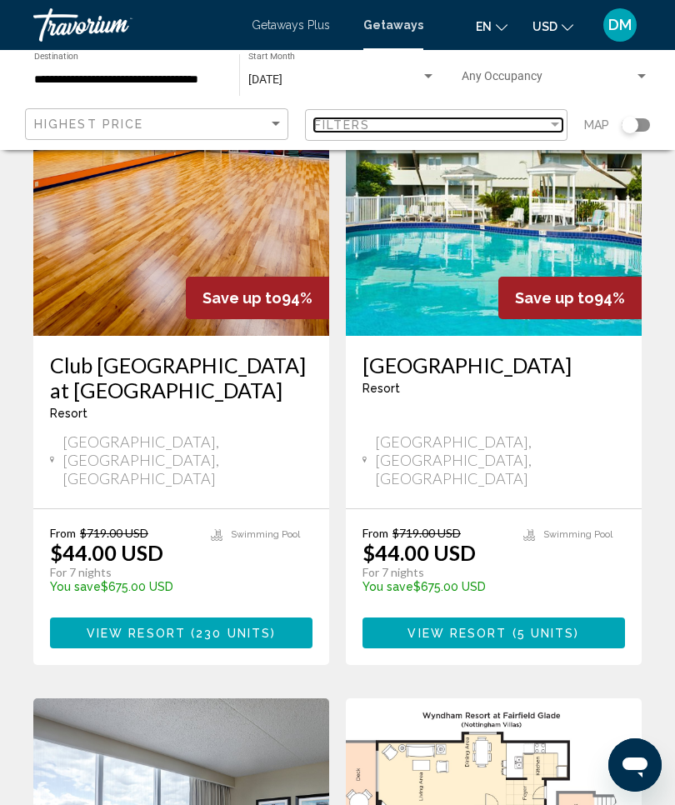
click at [549, 118] on div "Filter" at bounding box center [554, 124] width 15 height 13
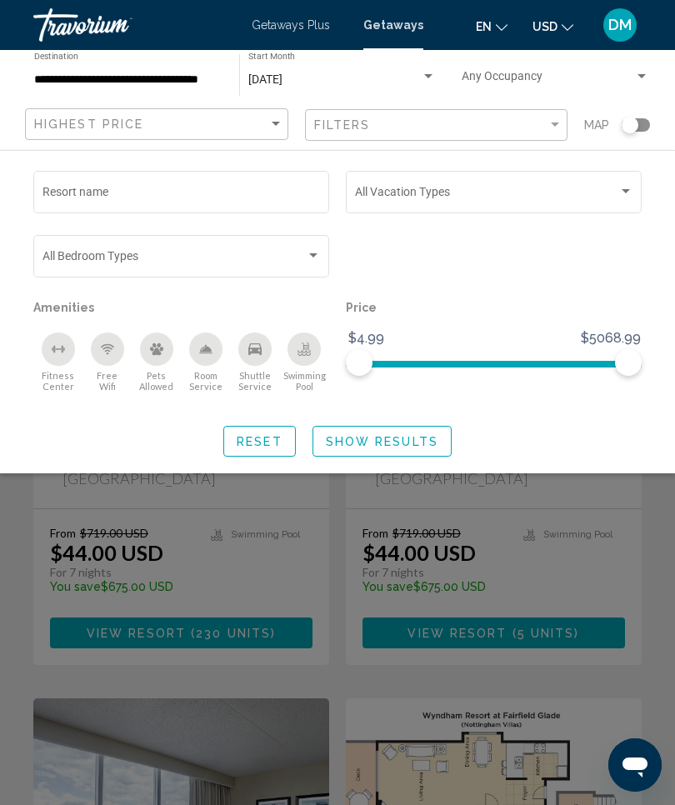
click at [62, 357] on div "Fitness Center" at bounding box center [58, 348] width 33 height 33
click at [216, 348] on div "Room Service" at bounding box center [205, 348] width 33 height 33
click at [258, 347] on icon "Shuttle Service" at bounding box center [254, 348] width 13 height 13
click at [407, 439] on span "Show Results" at bounding box center [382, 441] width 112 height 13
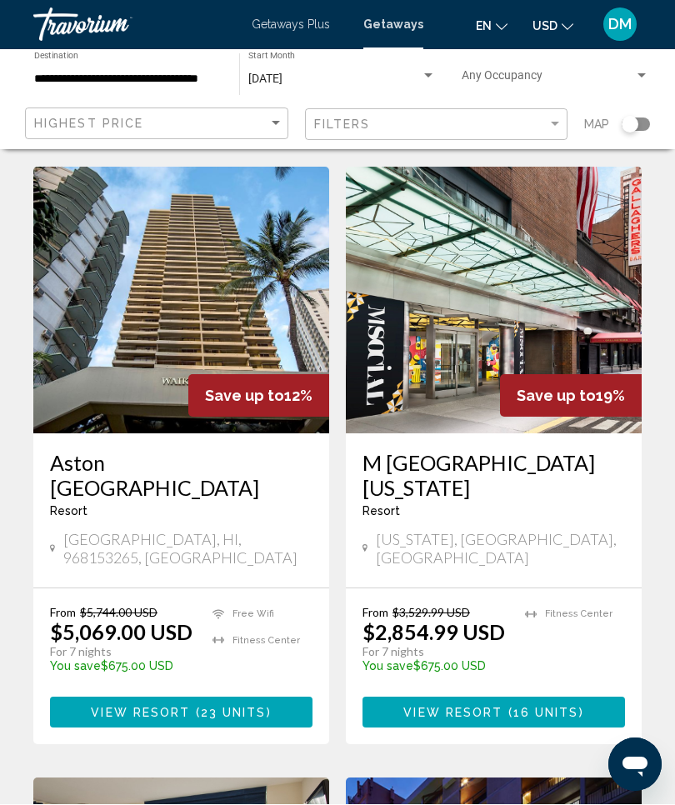
scroll to position [58, 0]
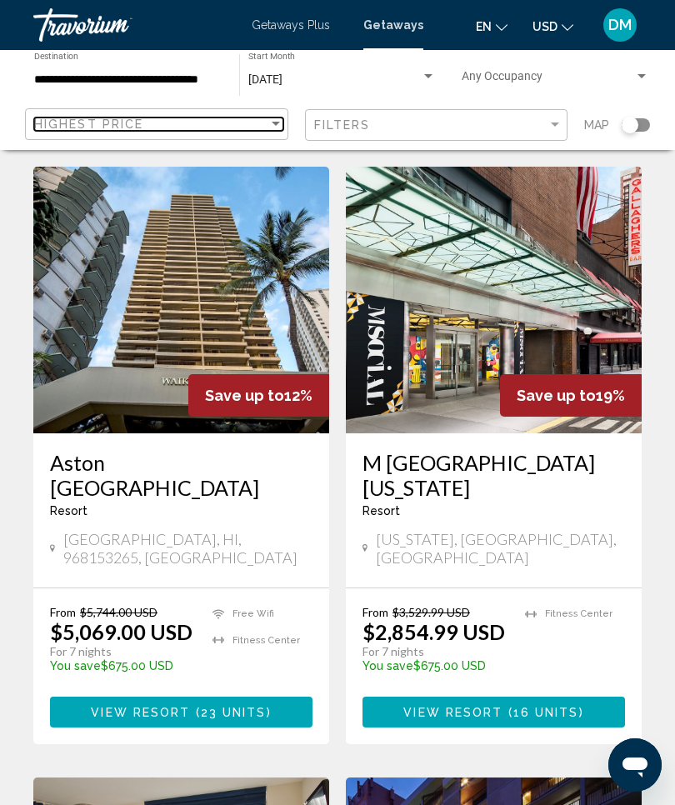
click at [276, 123] on div "Sort by" at bounding box center [276, 124] width 8 height 4
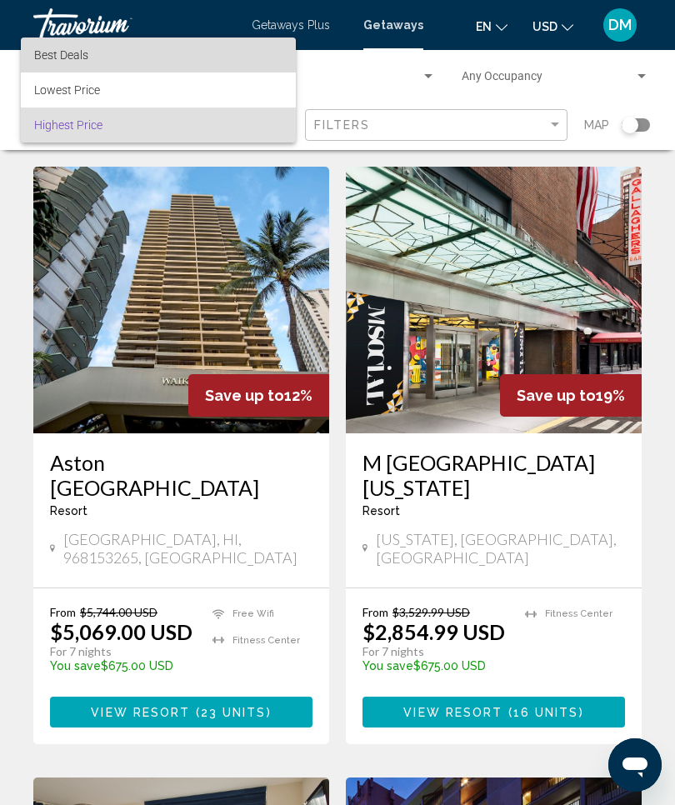
click at [108, 60] on span "Best Deals" at bounding box center [158, 54] width 248 height 35
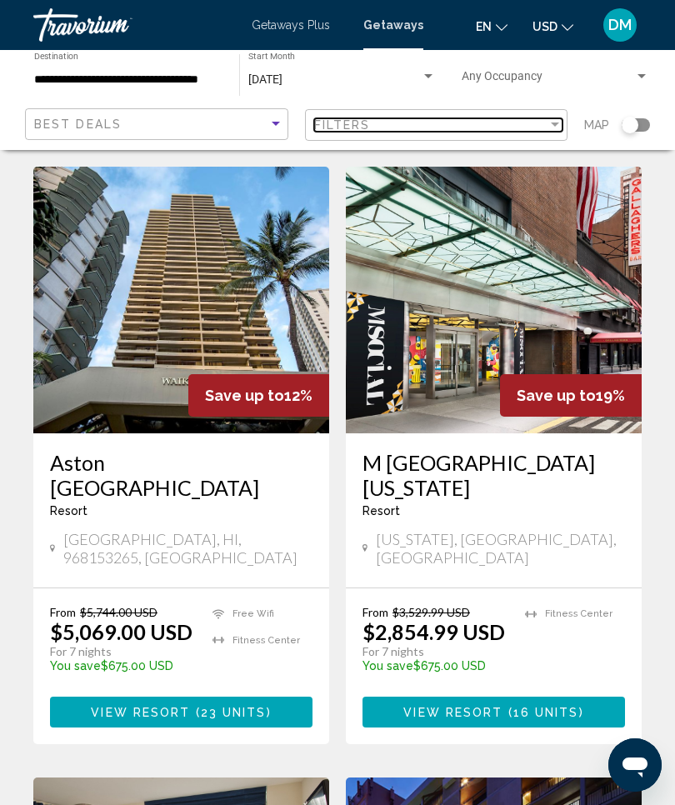
click at [542, 120] on div "Filters" at bounding box center [431, 124] width 234 height 13
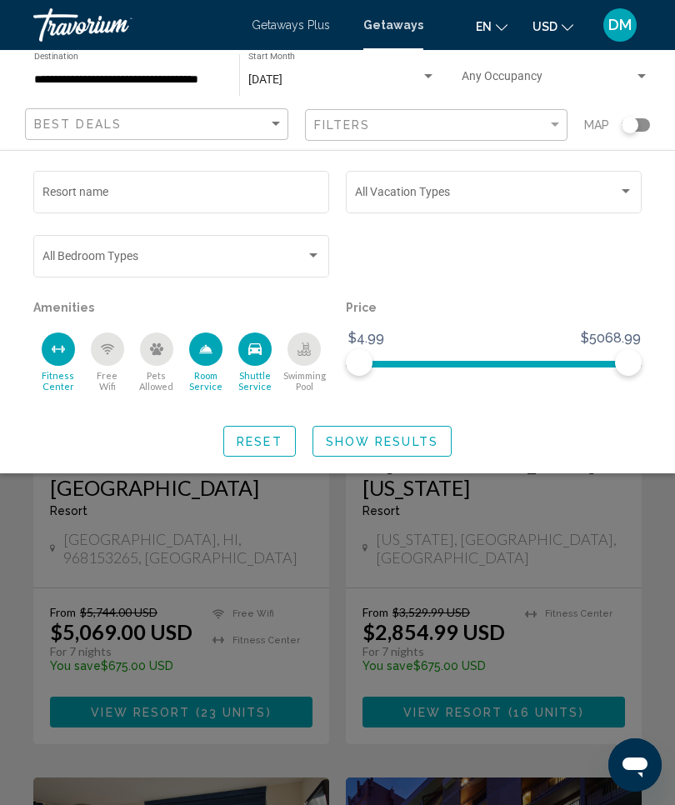
click at [422, 444] on span "Show Results" at bounding box center [382, 441] width 112 height 13
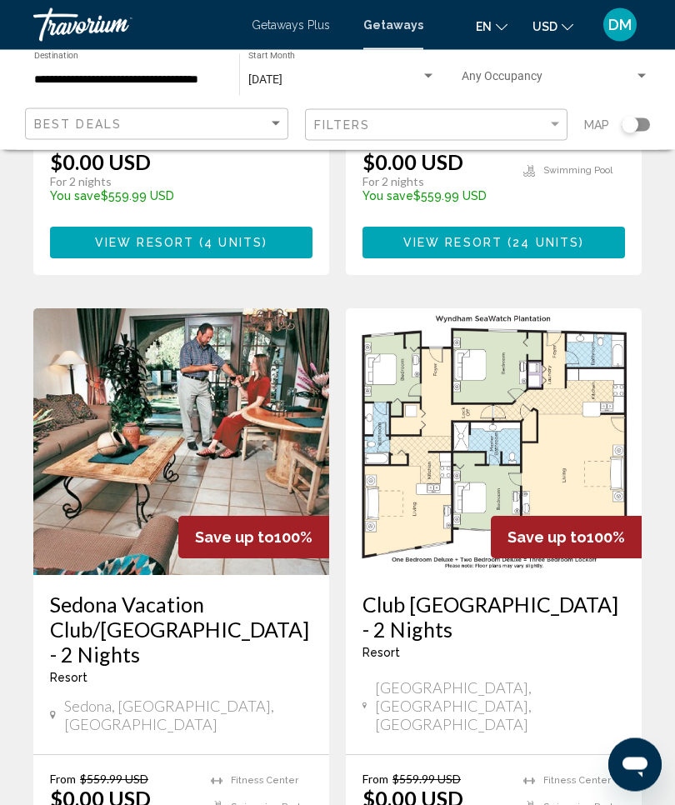
scroll to position [3192, 0]
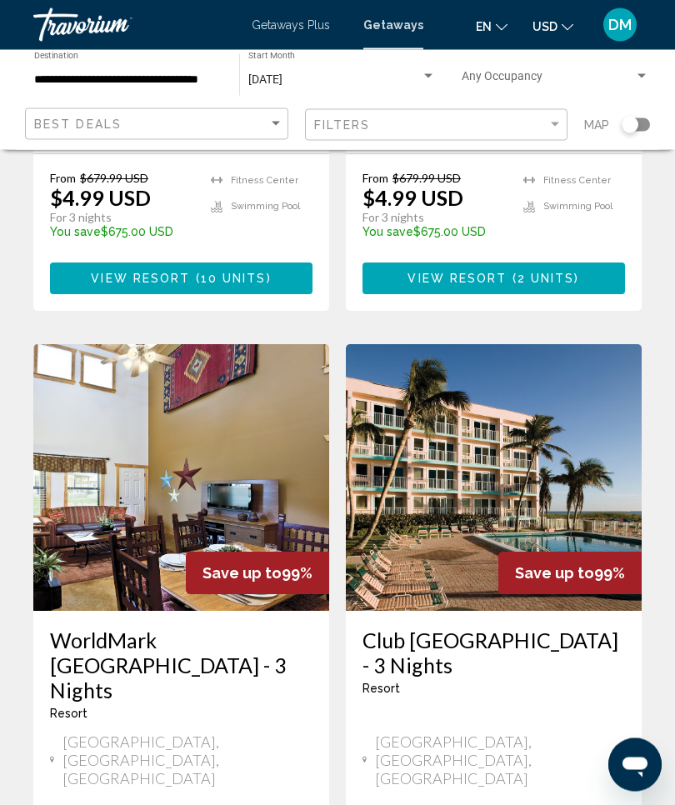
scroll to position [3217, 0]
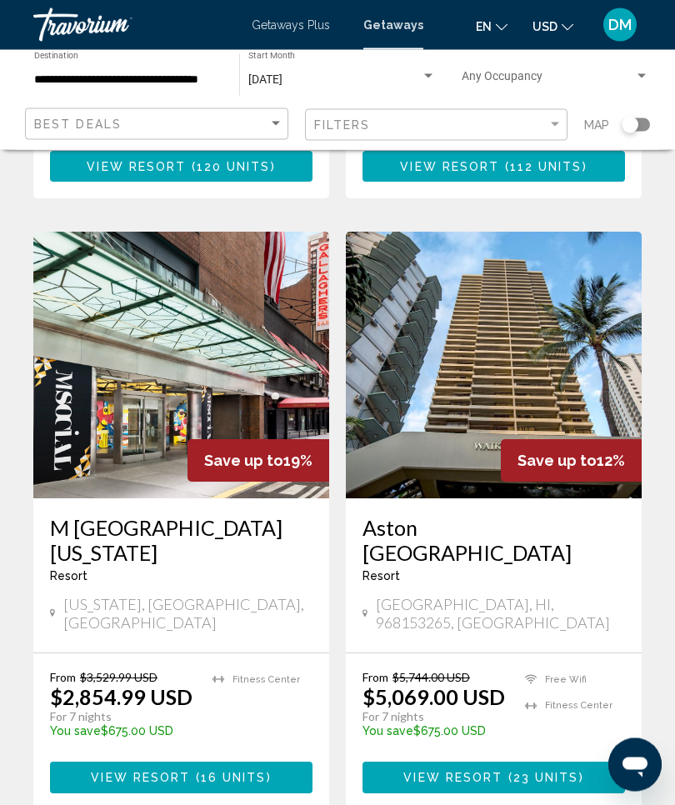
scroll to position [795, 0]
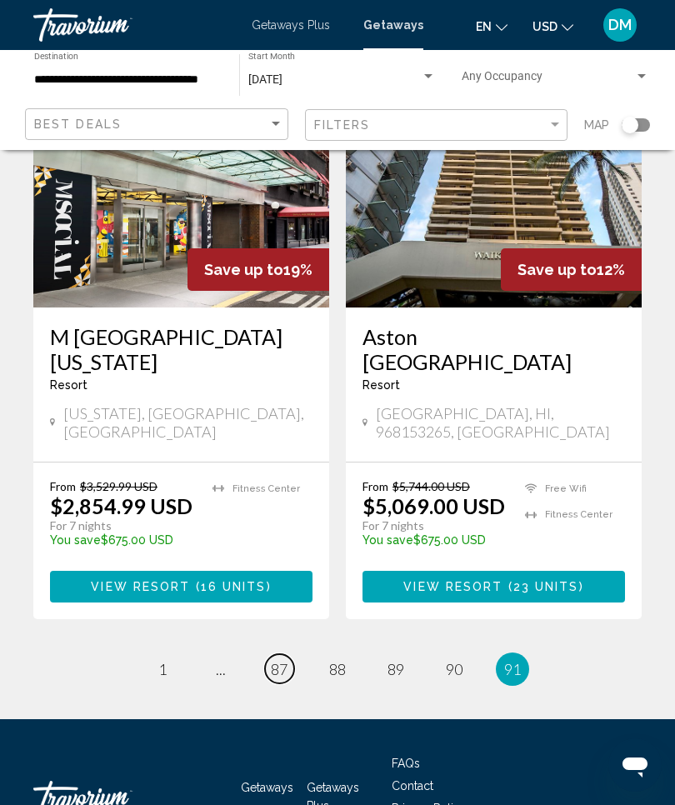
click at [290, 654] on link "page 87" at bounding box center [279, 668] width 29 height 29
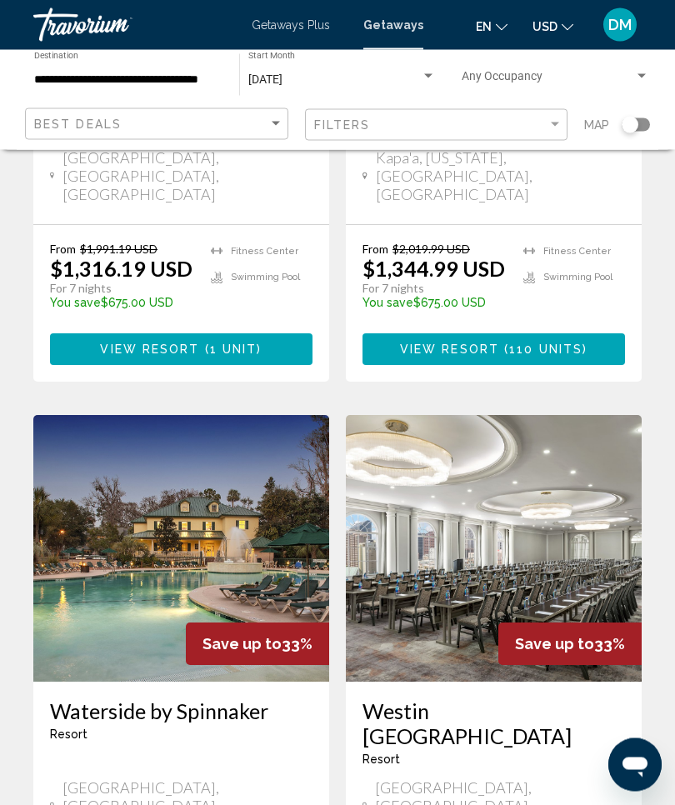
scroll to position [3053, 0]
